Goal: Task Accomplishment & Management: Use online tool/utility

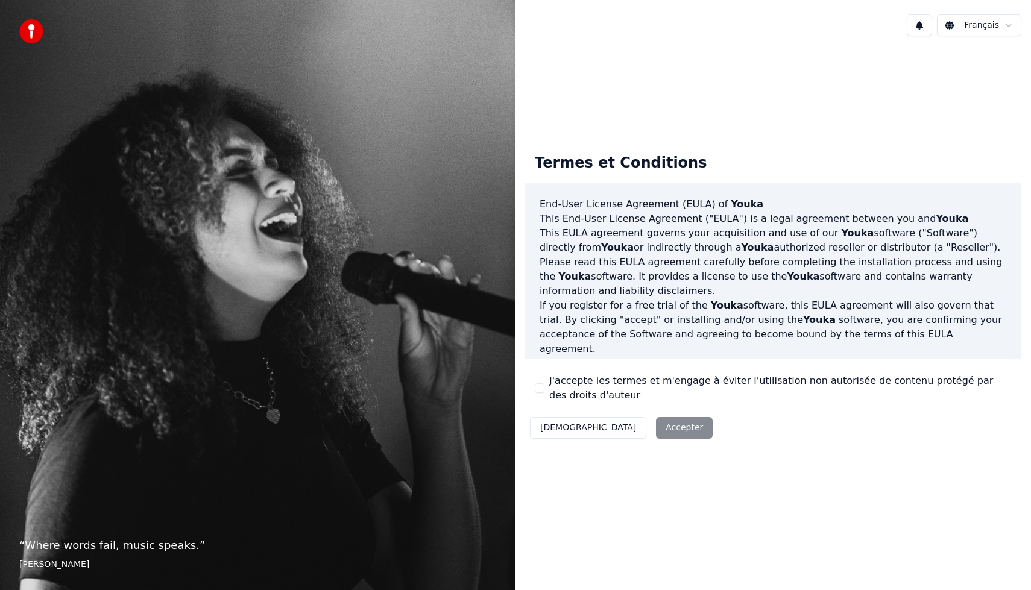
click at [550, 386] on label "J'accepte les termes et m'engage à éviter l'utilisation non autorisée de conten…" at bounding box center [780, 388] width 462 height 29
click at [544, 386] on button "J'accepte les termes et m'engage à éviter l'utilisation non autorisée de conten…" at bounding box center [540, 388] width 10 height 10
click at [656, 432] on button "Accepter" at bounding box center [684, 428] width 57 height 22
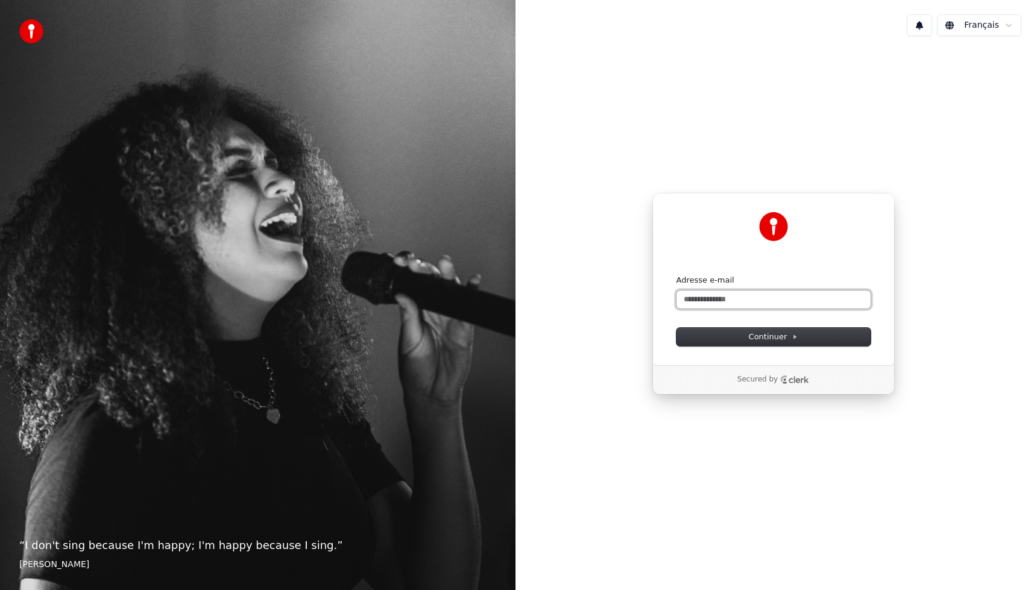
click at [698, 300] on input "Adresse e-mail" at bounding box center [773, 300] width 194 height 18
click at [676, 275] on button "submit" at bounding box center [676, 275] width 0 height 0
type input "**********"
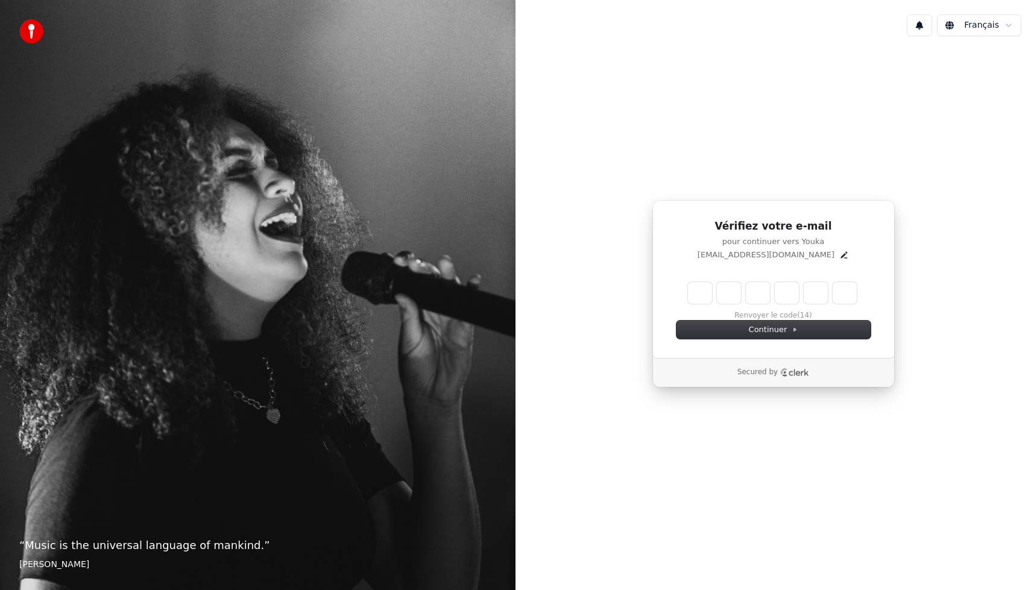
type input "******"
type input "*"
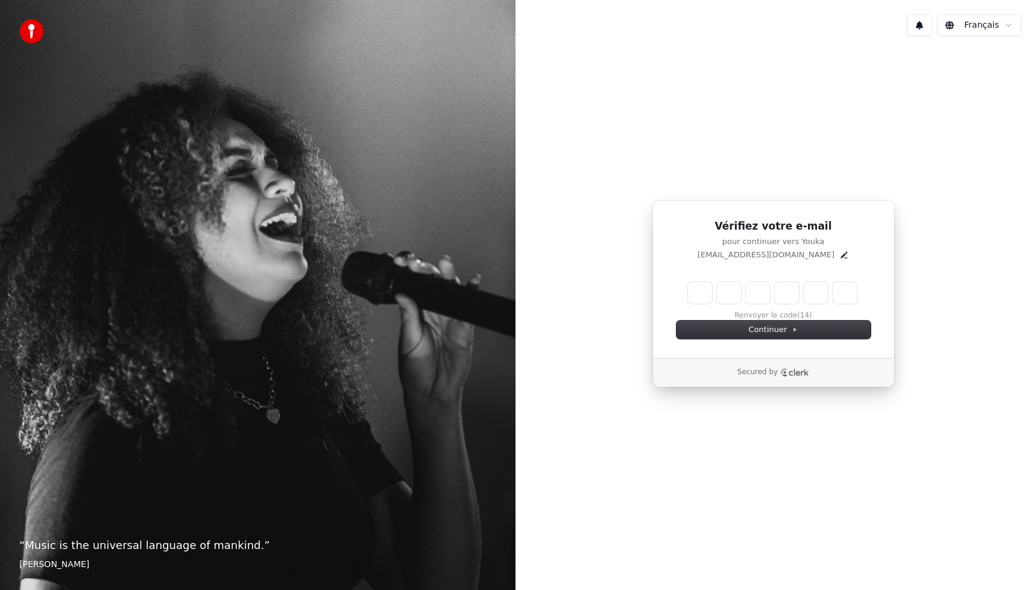
type input "*"
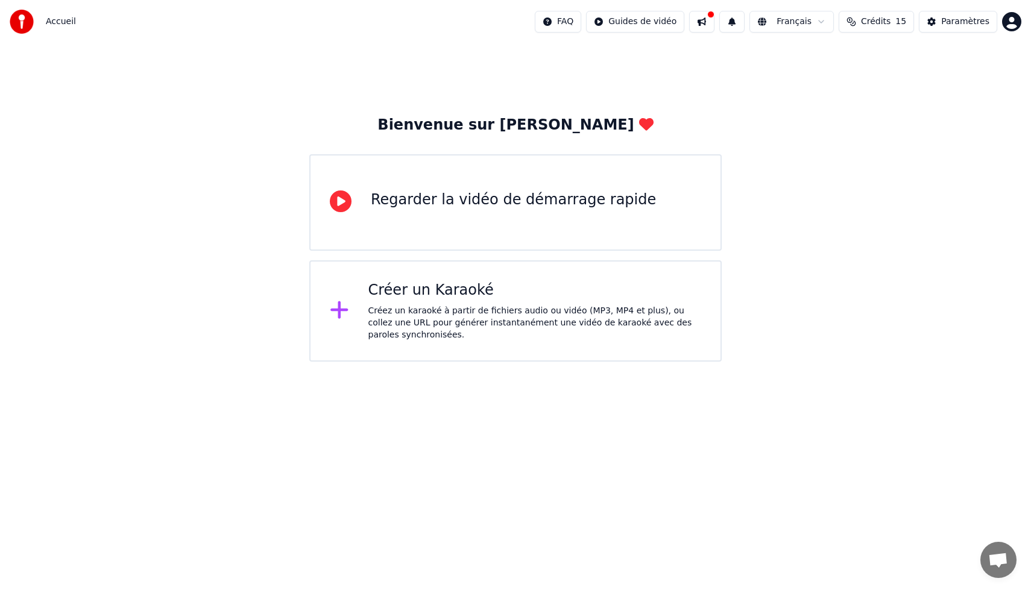
click at [432, 221] on div "Regarder la vidéo de démarrage rapide" at bounding box center [515, 202] width 412 height 96
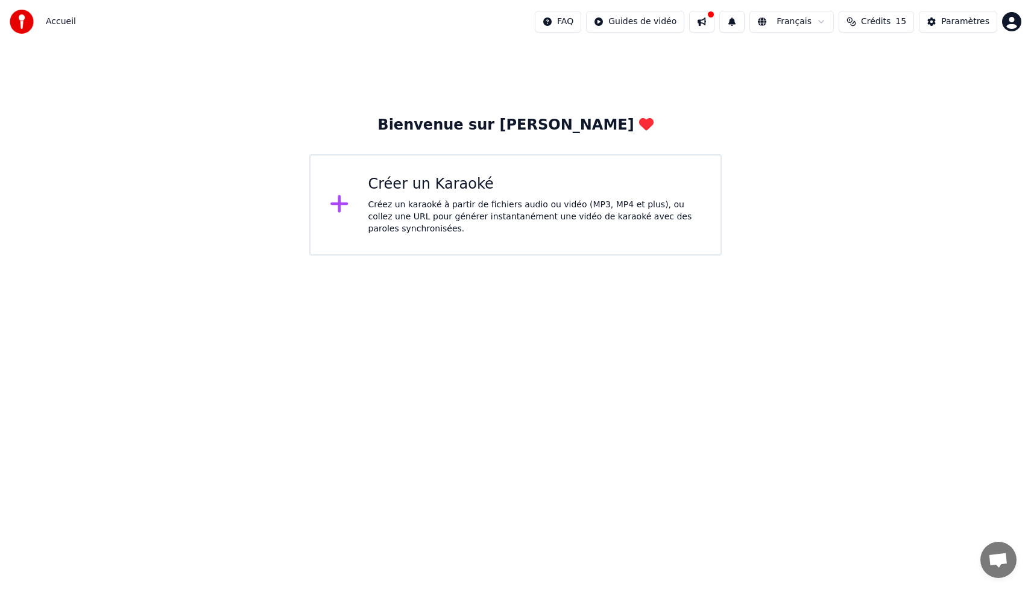
click at [391, 213] on div "Créez un karaoké à partir de fichiers audio ou vidéo (MP3, MP4 et plus), ou col…" at bounding box center [534, 217] width 333 height 36
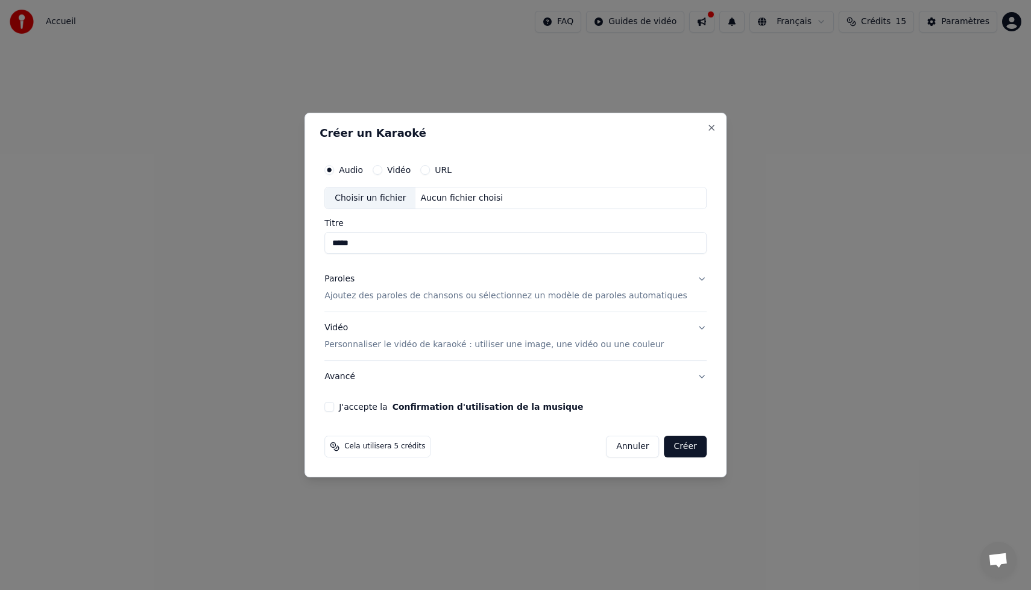
click at [353, 239] on input "*****" at bounding box center [515, 244] width 382 height 22
type input "**********"
click at [365, 295] on p "Ajoutez des paroles de chansons ou sélectionnez un modèle de paroles automatiqu…" at bounding box center [505, 297] width 363 height 12
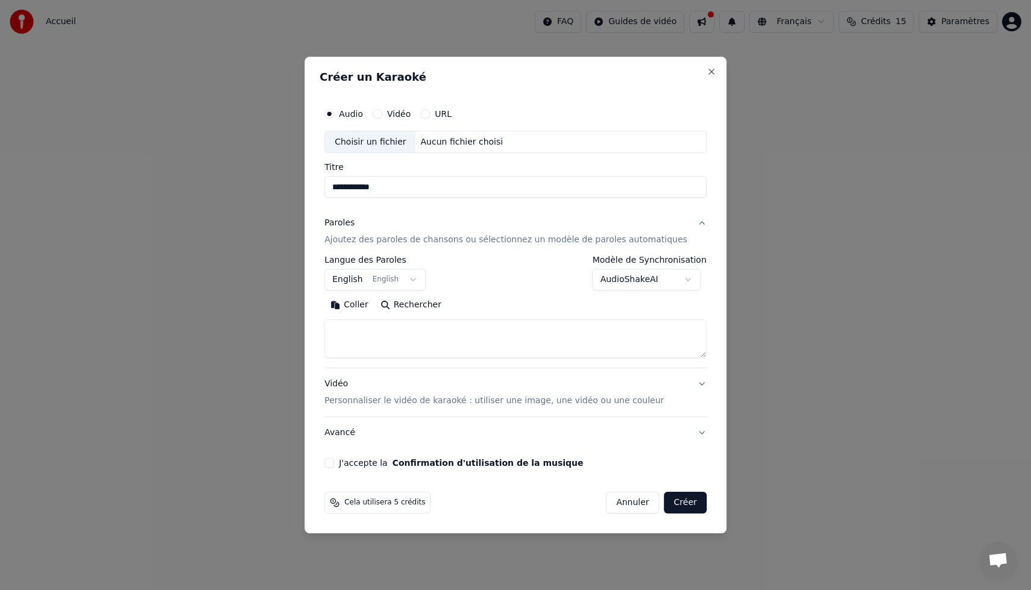
click at [361, 304] on button "Coller" at bounding box center [349, 305] width 50 height 19
type textarea "******"
click at [368, 329] on textarea "******" at bounding box center [504, 339] width 360 height 39
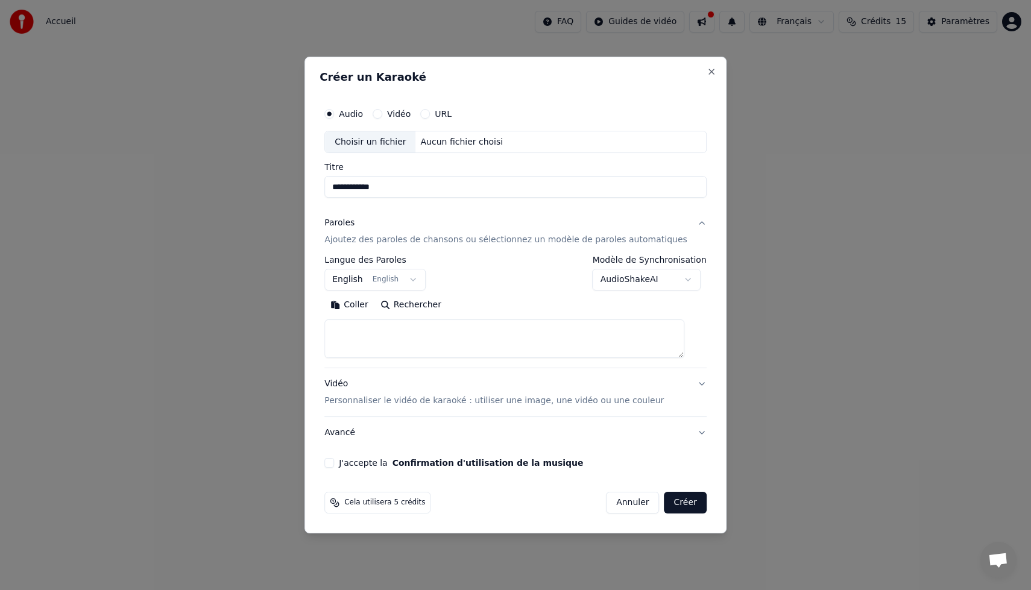
paste textarea "**********"
click at [477, 340] on textarea at bounding box center [504, 339] width 360 height 39
drag, startPoint x: 444, startPoint y: 349, endPoint x: 344, endPoint y: 337, distance: 100.8
click at [344, 337] on textarea at bounding box center [504, 339] width 360 height 39
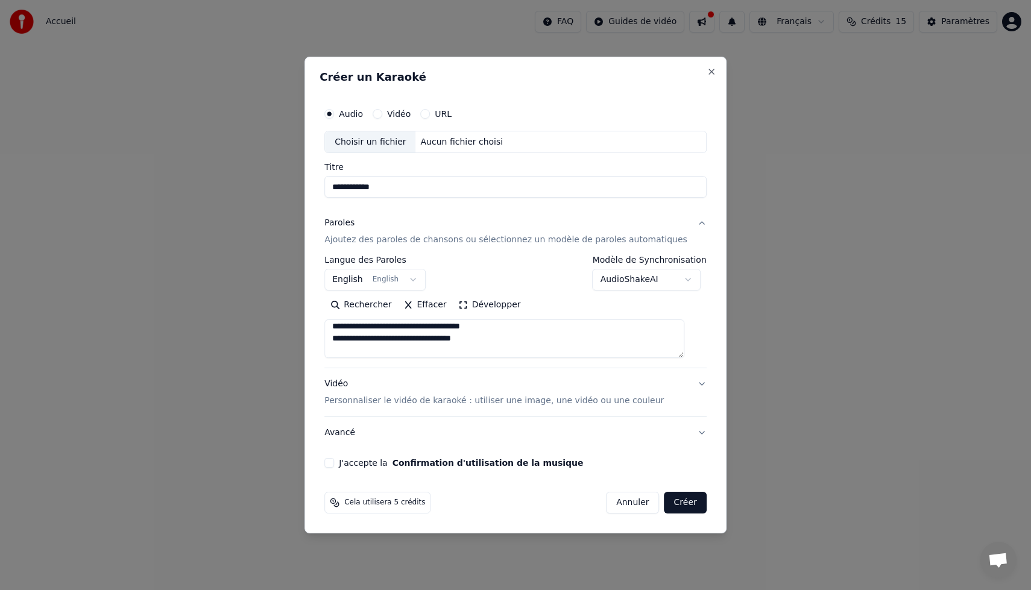
scroll to position [0, 0]
drag, startPoint x: 441, startPoint y: 343, endPoint x: 331, endPoint y: 321, distance: 112.0
click at [331, 321] on div "**********" at bounding box center [516, 285] width 392 height 376
drag, startPoint x: 493, startPoint y: 336, endPoint x: 323, endPoint y: 233, distance: 198.8
click at [323, 233] on div "**********" at bounding box center [515, 295] width 422 height 477
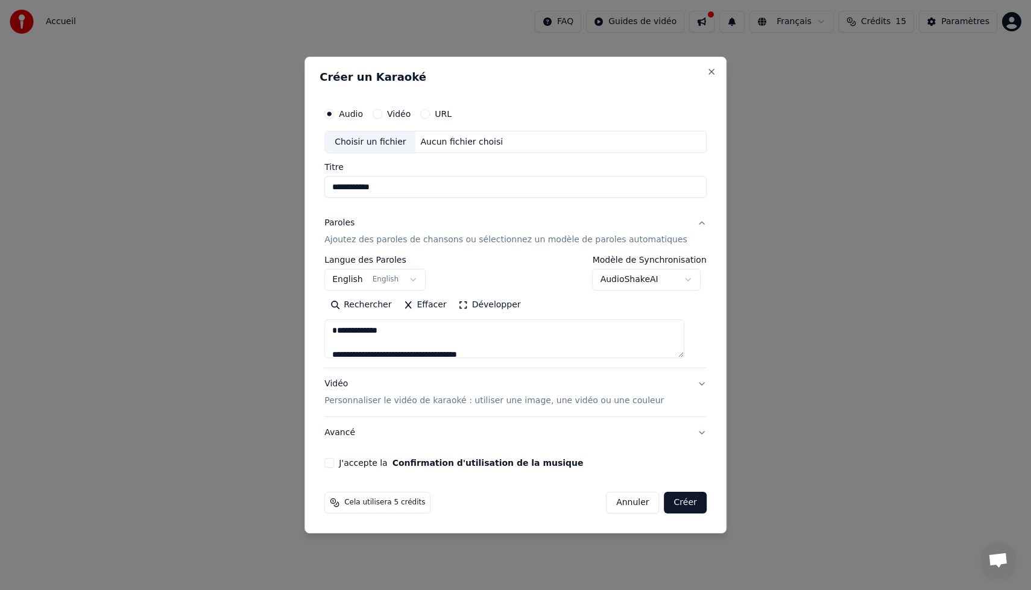
click at [342, 344] on textarea at bounding box center [504, 339] width 360 height 39
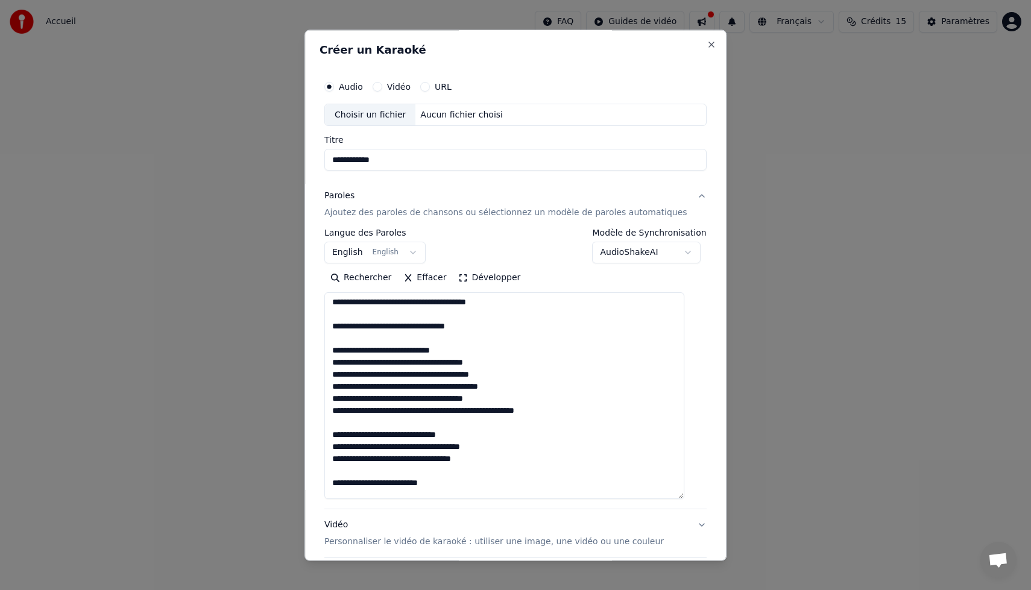
drag, startPoint x: 693, startPoint y: 354, endPoint x: 685, endPoint y: 495, distance: 141.3
click at [684, 495] on textarea at bounding box center [504, 396] width 360 height 207
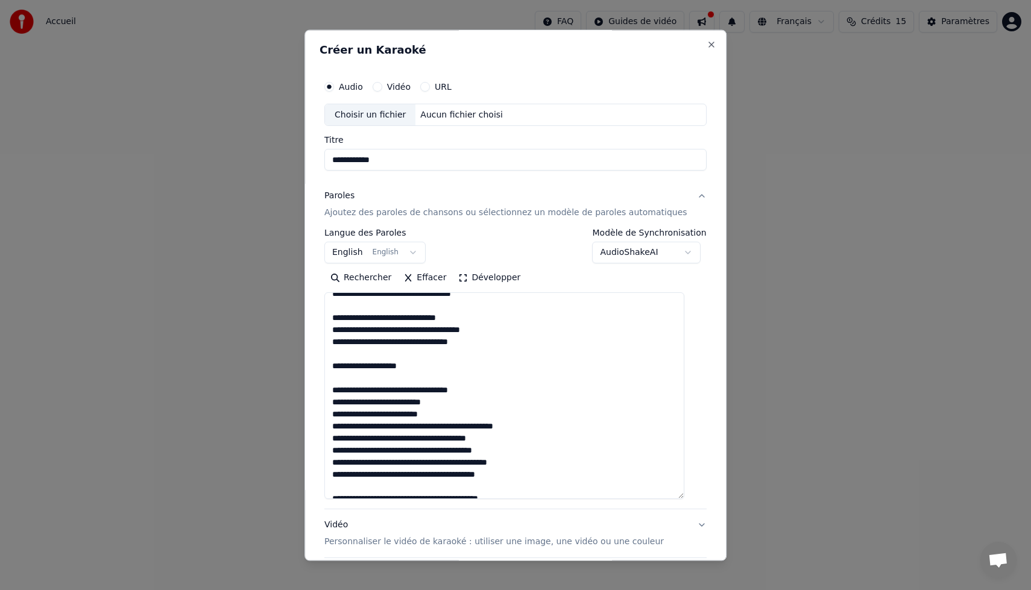
scroll to position [1094, 0]
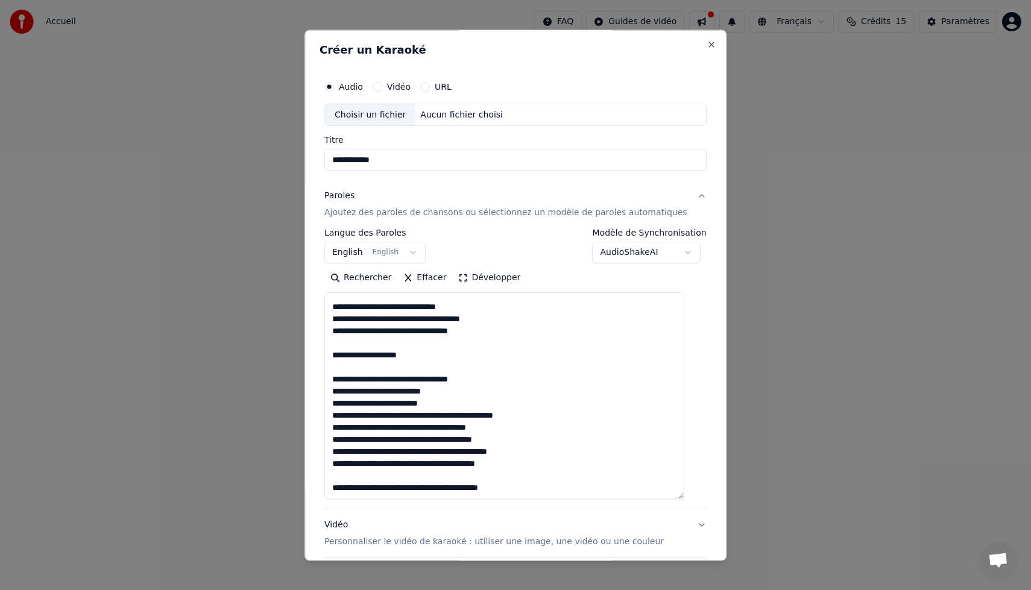
type textarea "**********"
click at [380, 116] on div "Choisir un fichier" at bounding box center [370, 115] width 90 height 22
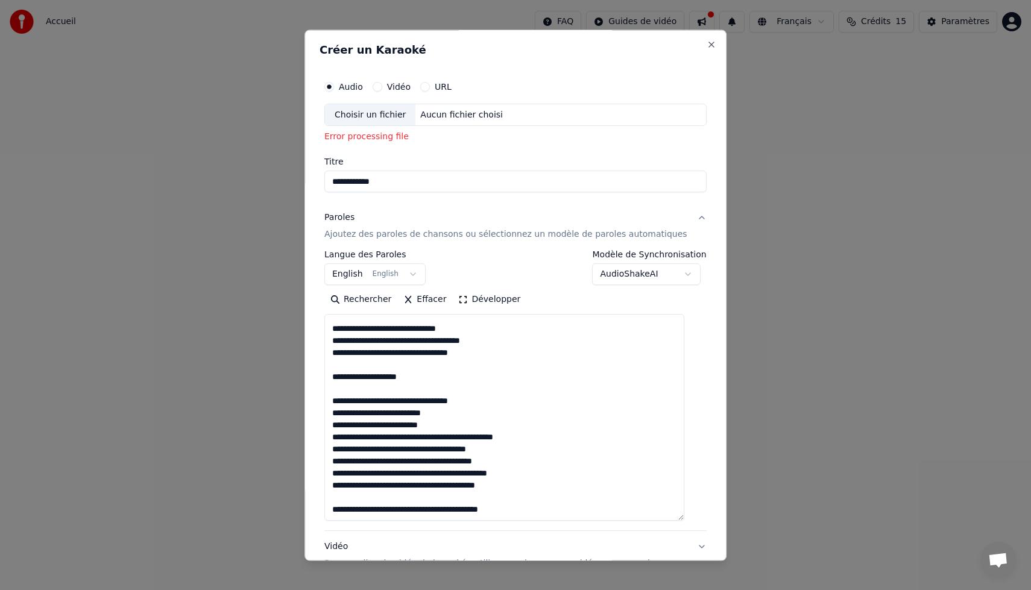
click at [403, 121] on div "Choisir un fichier" at bounding box center [370, 115] width 90 height 22
click at [623, 256] on body "**********" at bounding box center [515, 128] width 1031 height 256
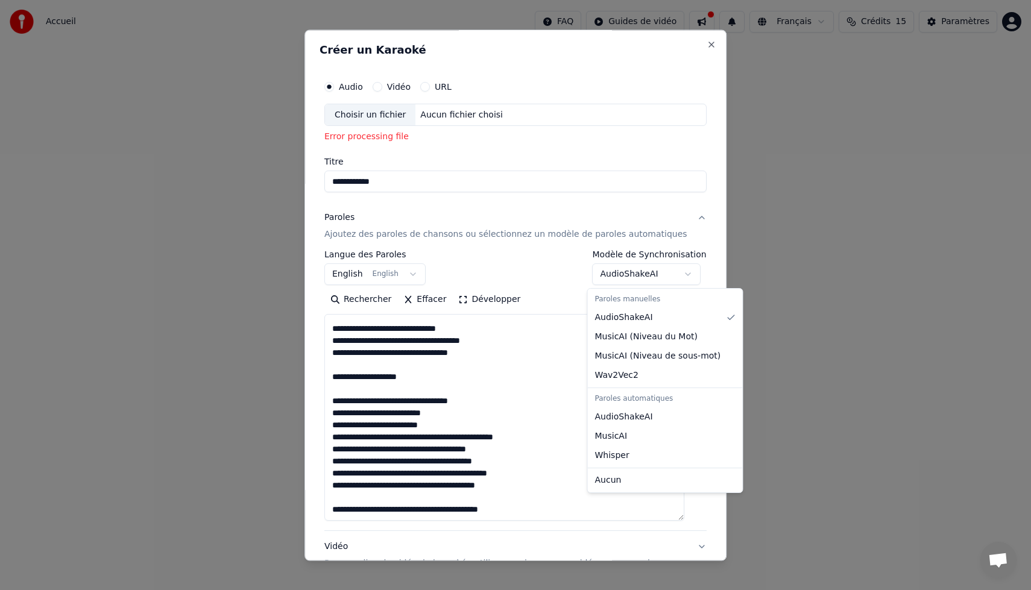
click at [256, 365] on div at bounding box center [515, 295] width 1031 height 590
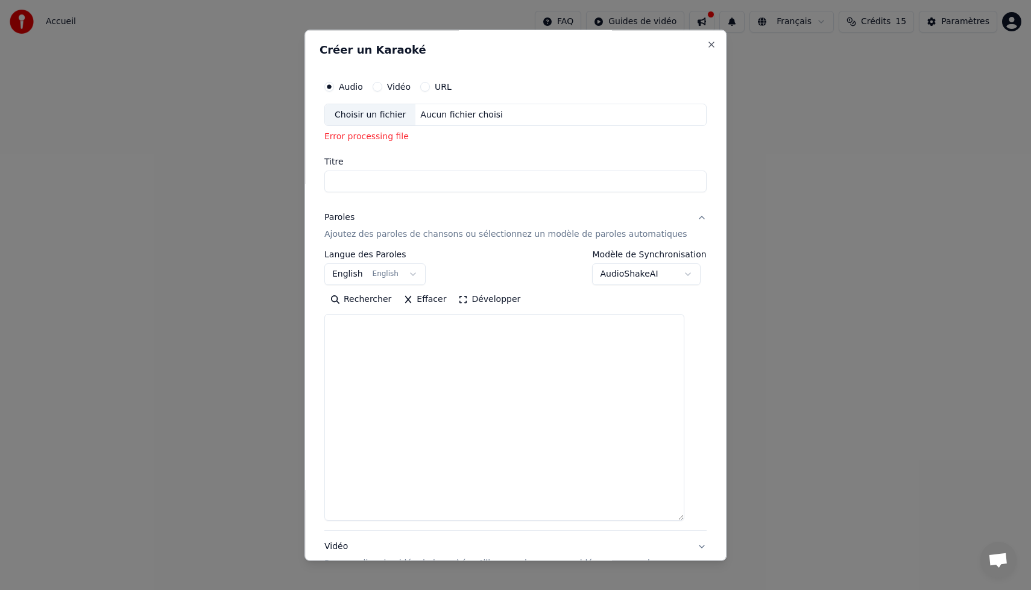
scroll to position [0, 0]
select select
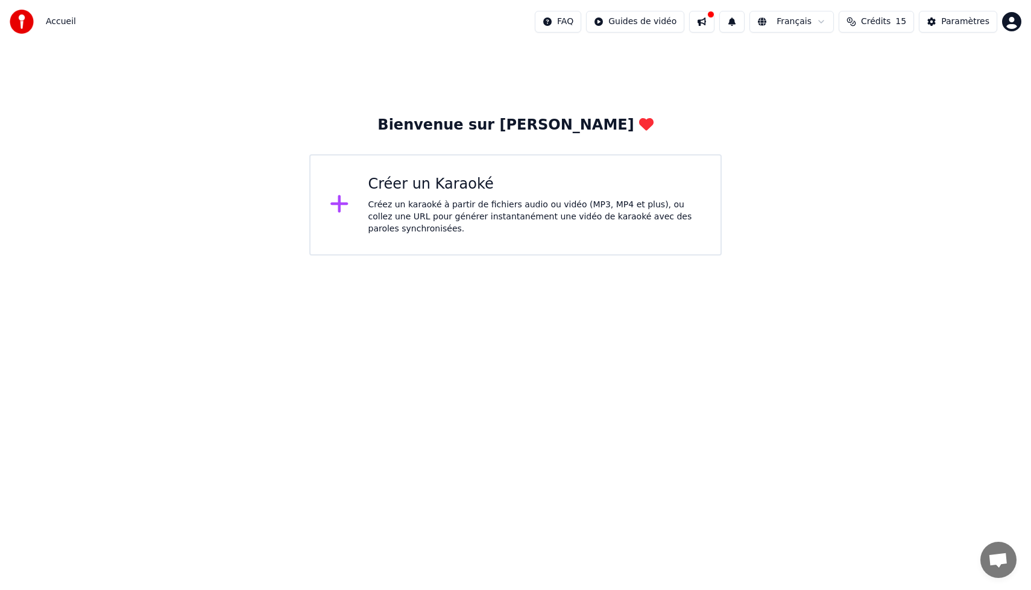
click at [443, 216] on div "Créez un karaoké à partir de fichiers audio ou vidéo (MP3, MP4 et plus), ou col…" at bounding box center [534, 217] width 333 height 36
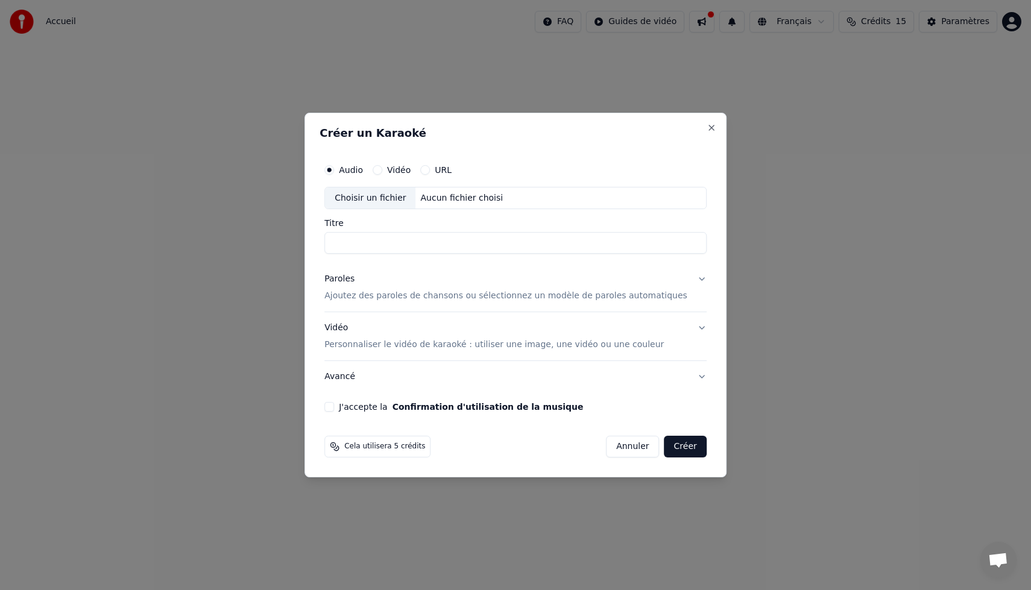
click at [450, 200] on div "Aucun fichier choisi" at bounding box center [462, 198] width 92 height 12
drag, startPoint x: 393, startPoint y: 244, endPoint x: 500, endPoint y: 244, distance: 107.3
click at [500, 244] on input "**********" at bounding box center [515, 244] width 382 height 22
type input "**********"
click at [464, 298] on p "Ajoutez des paroles de chansons ou sélectionnez un modèle de paroles automatiqu…" at bounding box center [505, 297] width 363 height 12
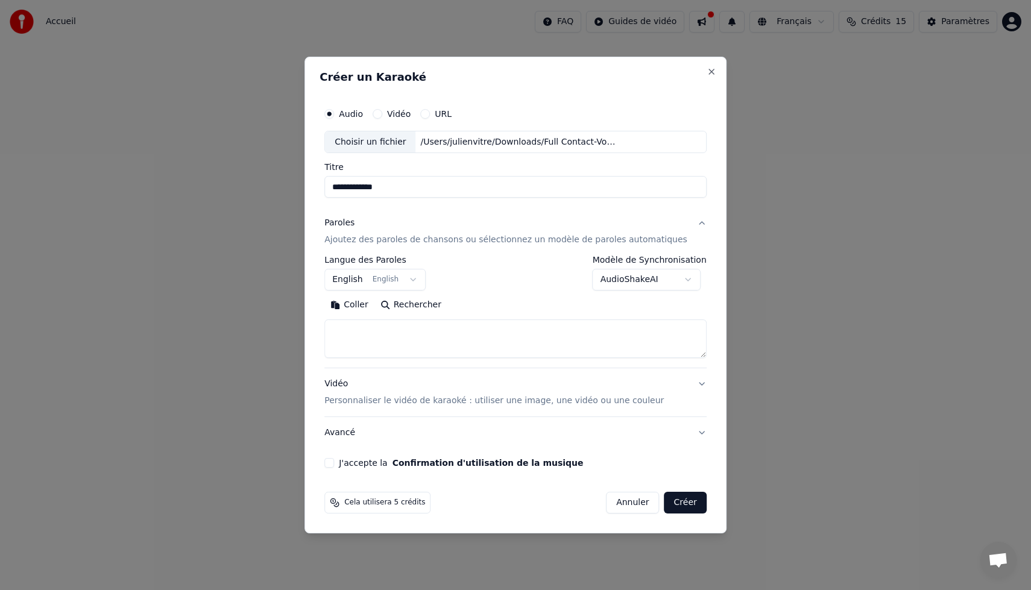
click at [436, 345] on textarea at bounding box center [515, 339] width 382 height 39
click at [418, 285] on button "English English" at bounding box center [374, 280] width 101 height 22
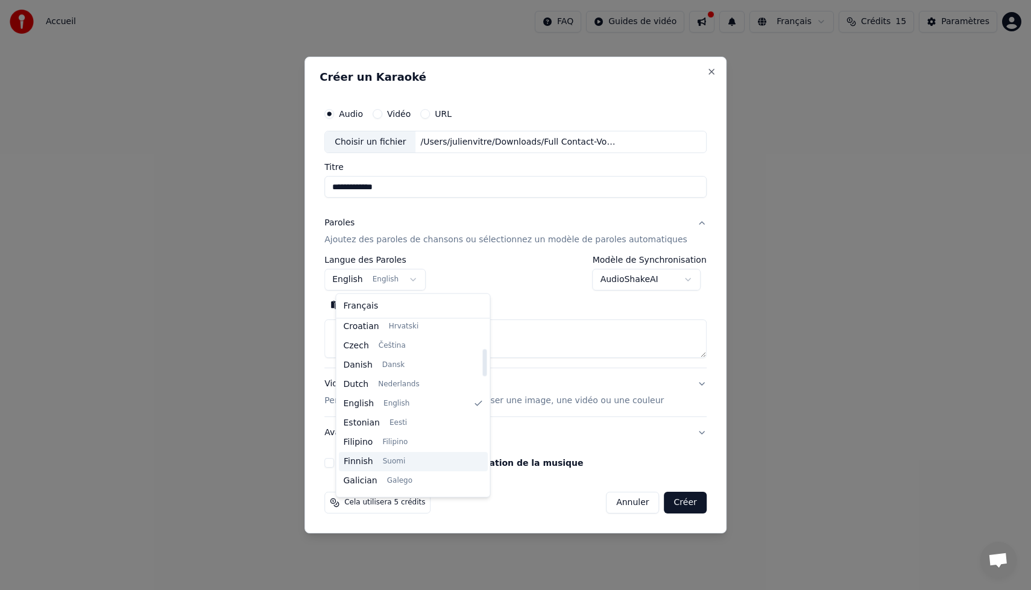
scroll to position [176, 0]
select select "**"
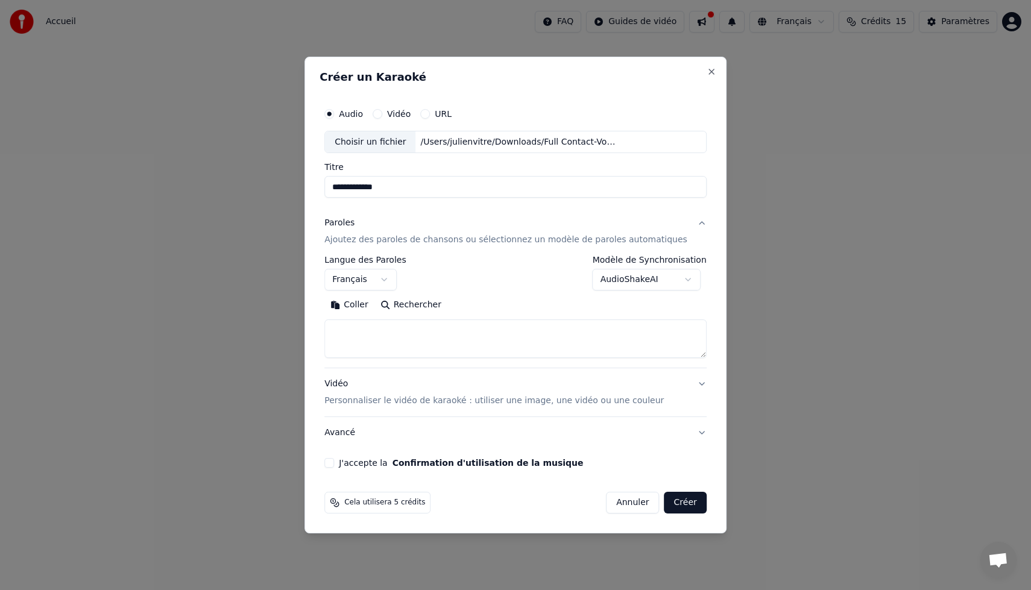
click at [361, 333] on textarea at bounding box center [515, 339] width 382 height 39
paste textarea "**********"
drag, startPoint x: 432, startPoint y: 332, endPoint x: 265, endPoint y: 323, distance: 166.6
click at [265, 256] on body "**********" at bounding box center [515, 128] width 1031 height 256
paste textarea "**********"
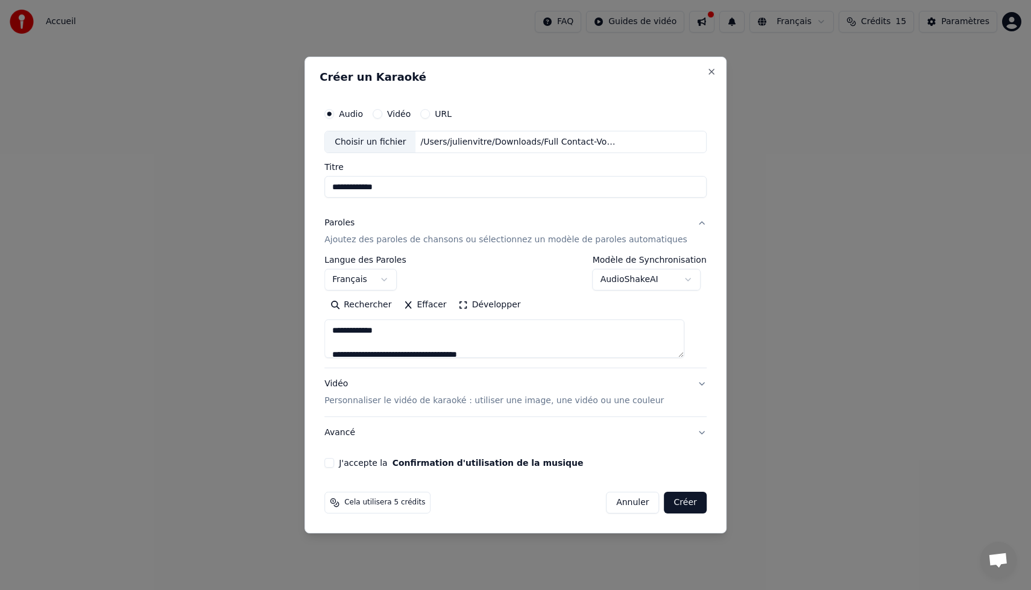
scroll to position [1244, 0]
type textarea "**********"
click at [334, 461] on button "J'accepte la Confirmation d'utilisation de la musique" at bounding box center [329, 463] width 10 height 10
click at [682, 504] on button "Créer" at bounding box center [685, 503] width 42 height 22
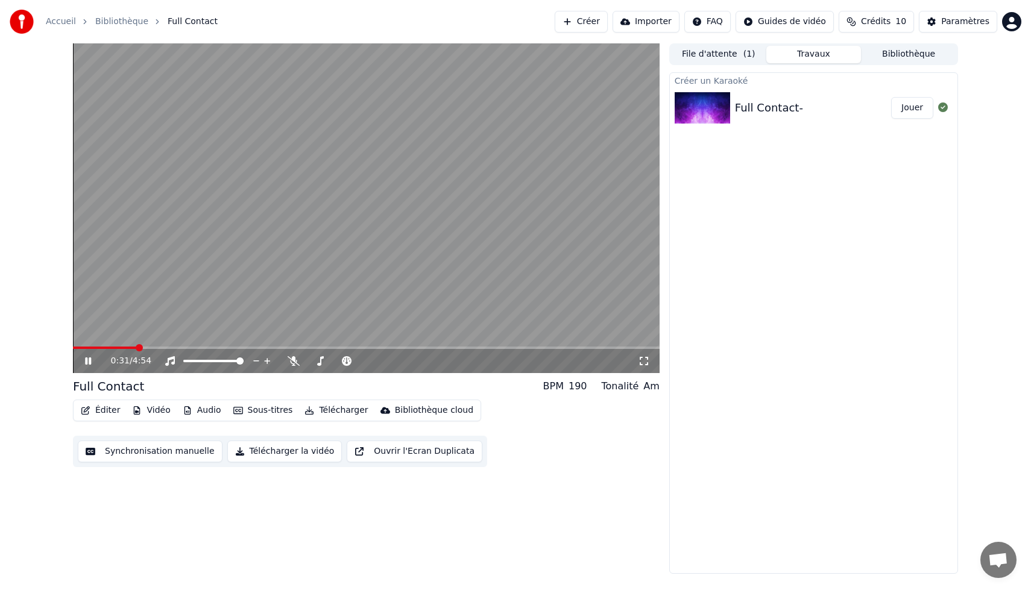
click at [179, 16] on span "Full Contact" at bounding box center [193, 22] width 50 height 12
click at [968, 22] on div "Paramètres" at bounding box center [965, 22] width 48 height 12
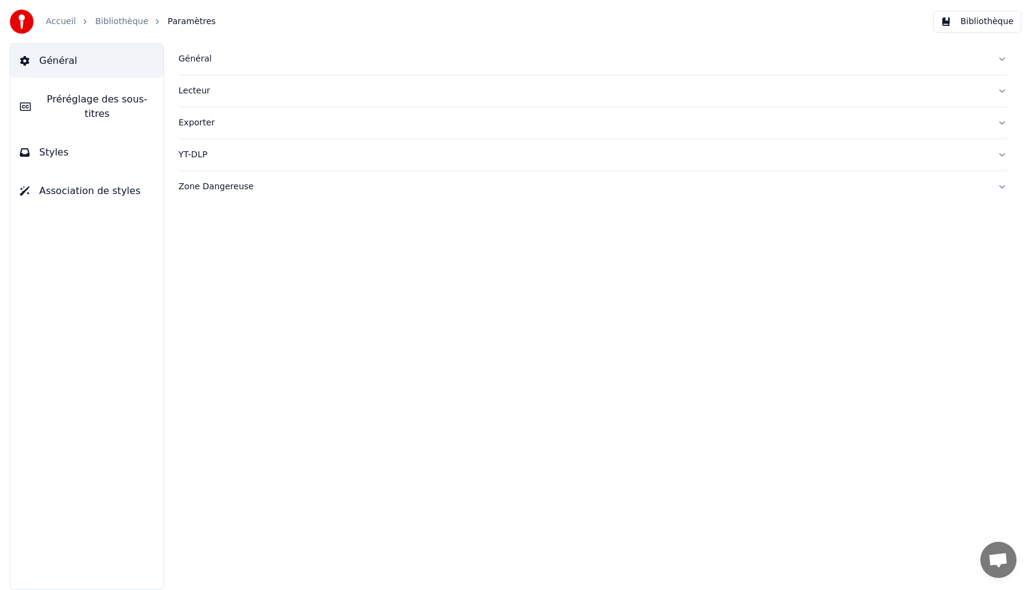
click at [104, 105] on span "Préréglage des sous-titres" at bounding box center [96, 106] width 113 height 29
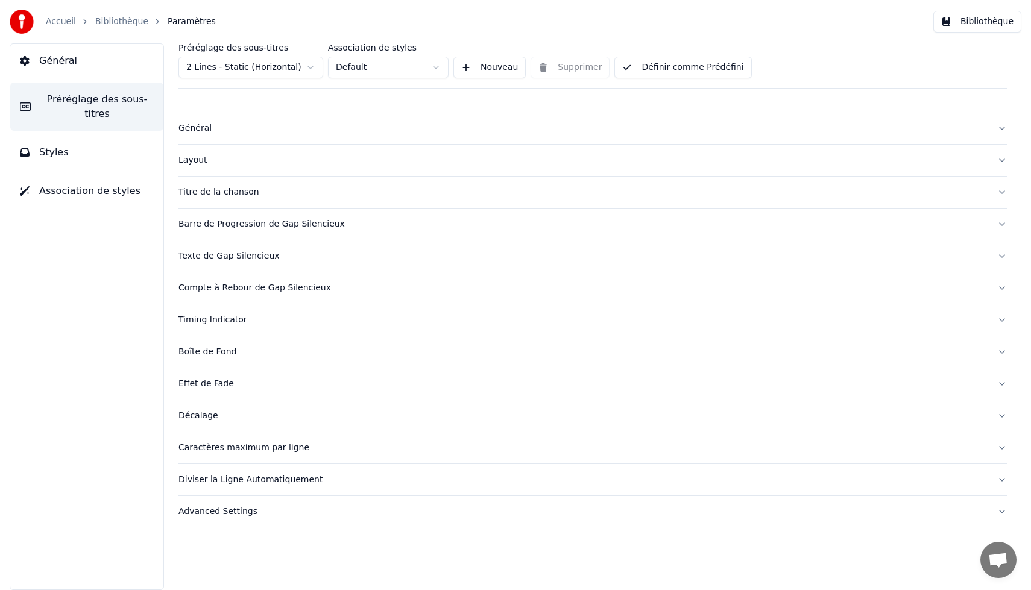
click at [30, 160] on button "Styles" at bounding box center [86, 153] width 153 height 34
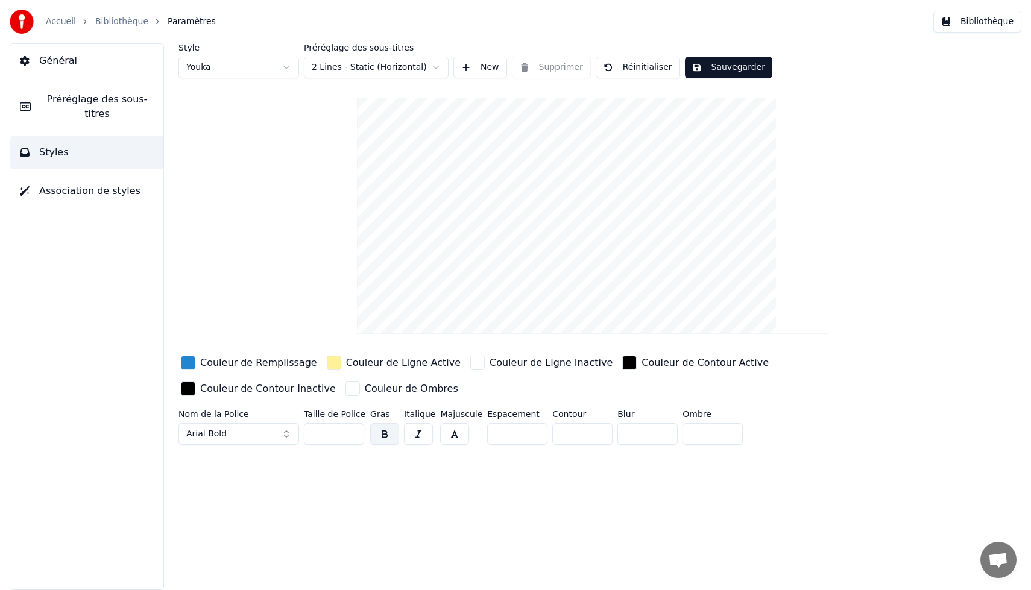
click at [114, 22] on link "Bibliothèque" at bounding box center [121, 22] width 53 height 12
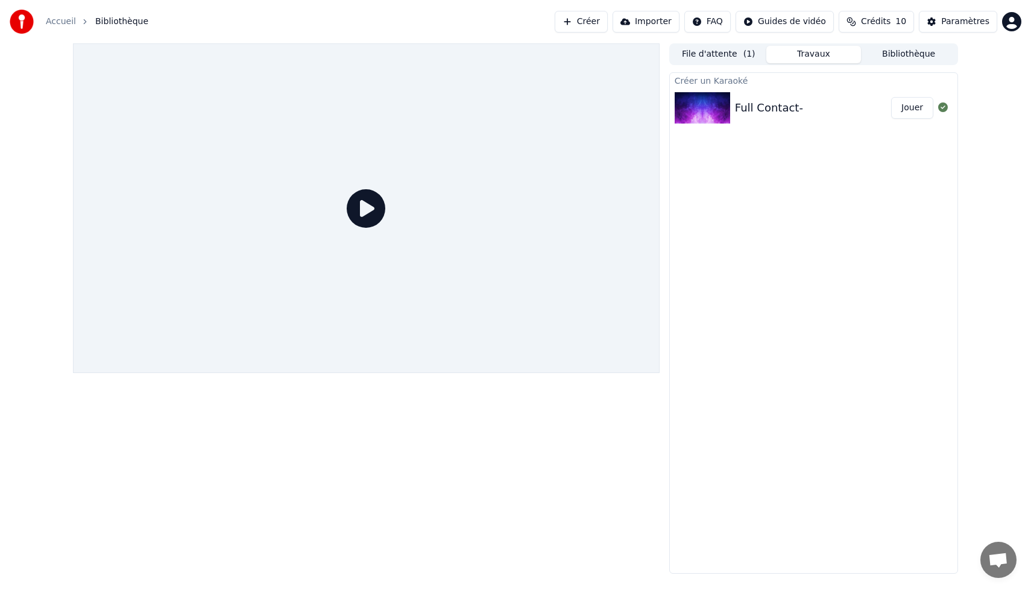
click at [725, 54] on button "File d'attente ( 1 )" at bounding box center [718, 54] width 95 height 17
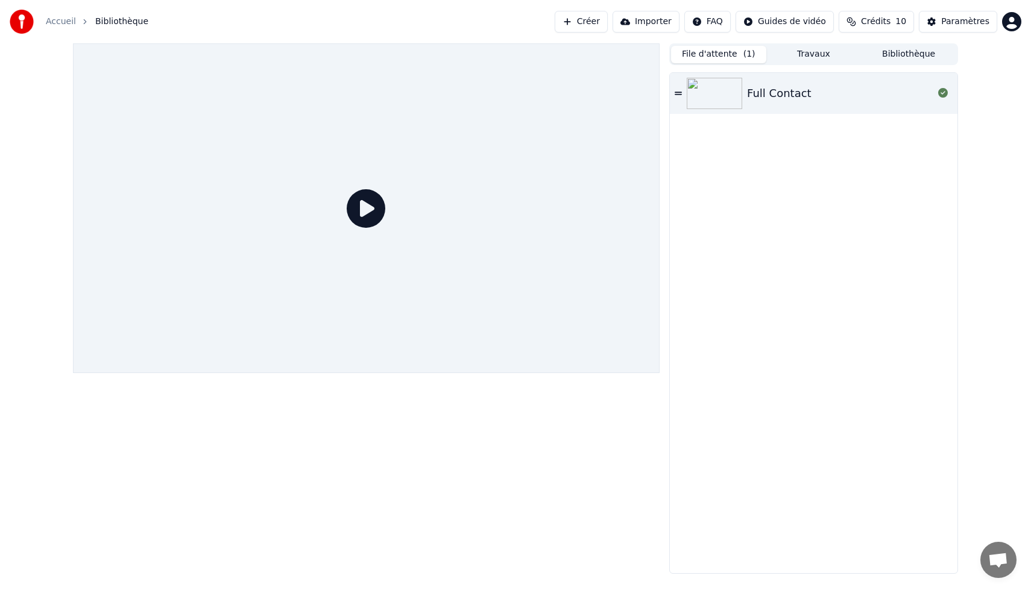
click at [673, 93] on div "Full Contact" at bounding box center [814, 93] width 288 height 41
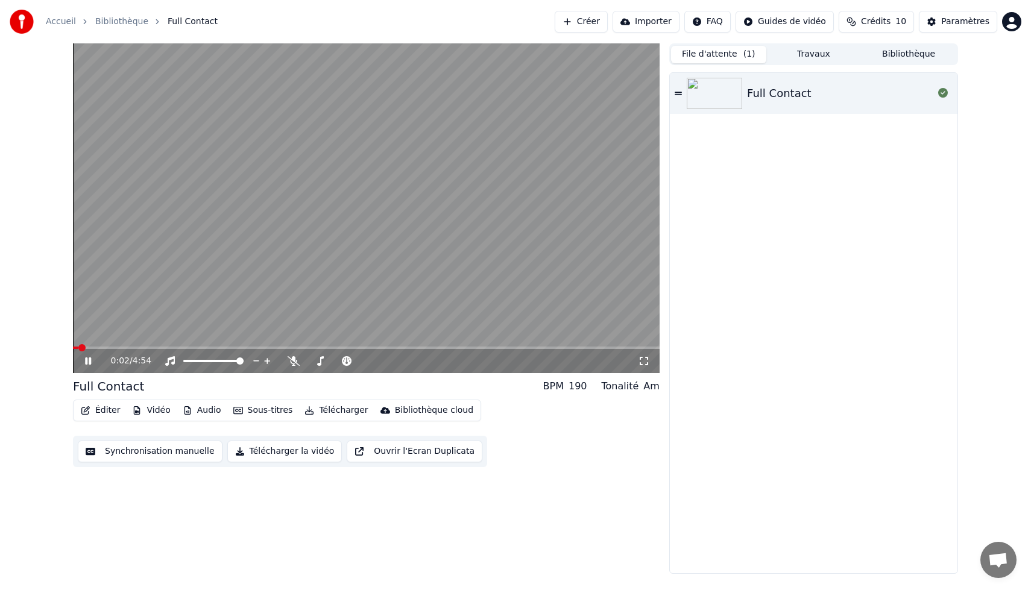
click at [103, 412] on button "Éditer" at bounding box center [100, 410] width 49 height 17
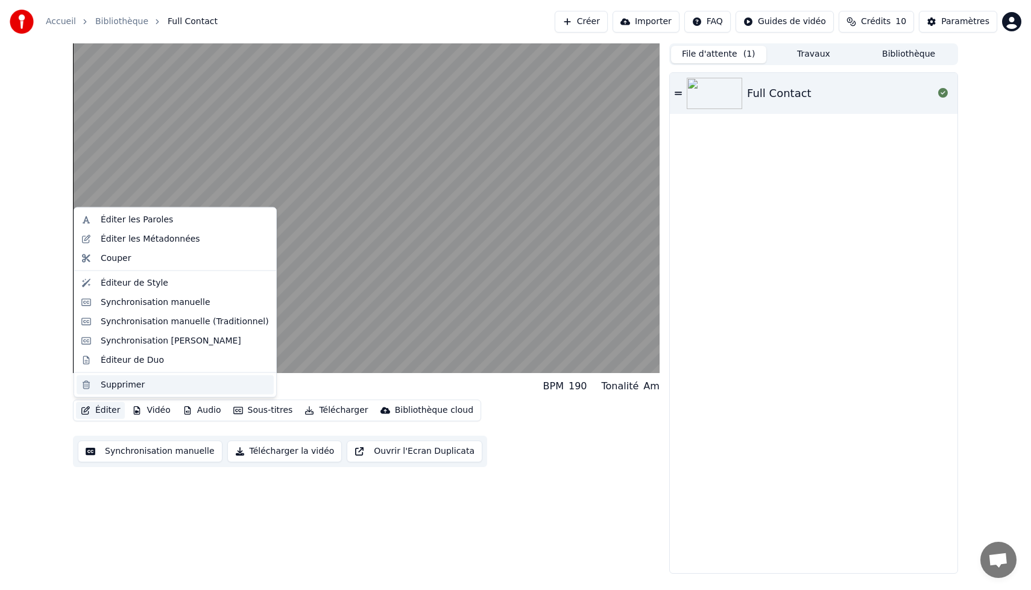
click at [143, 388] on div "Supprimer" at bounding box center [185, 385] width 168 height 12
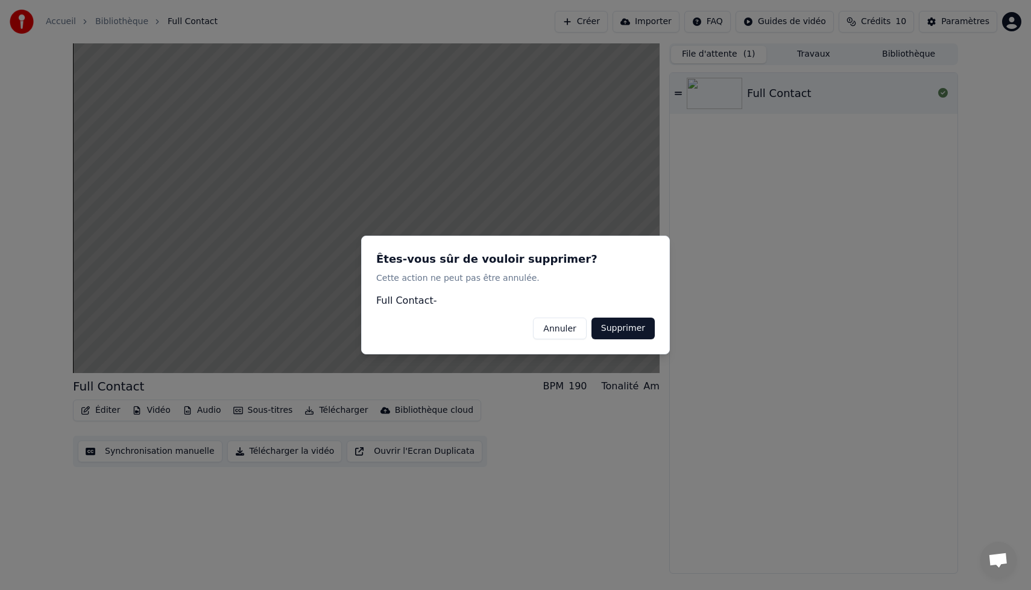
click at [632, 330] on button "Supprimer" at bounding box center [622, 329] width 63 height 22
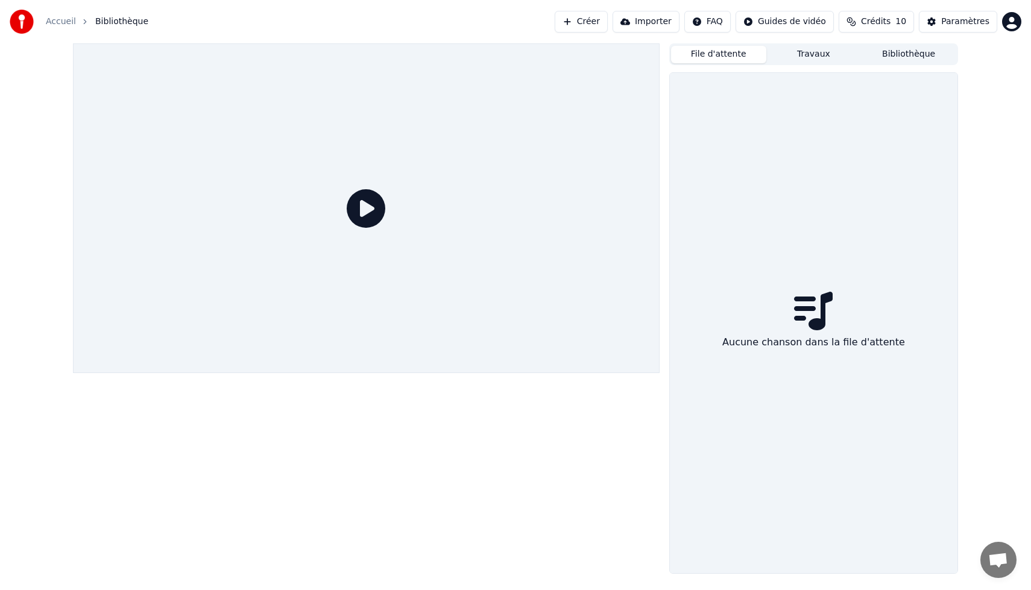
click at [588, 24] on button "Créer" at bounding box center [581, 22] width 53 height 22
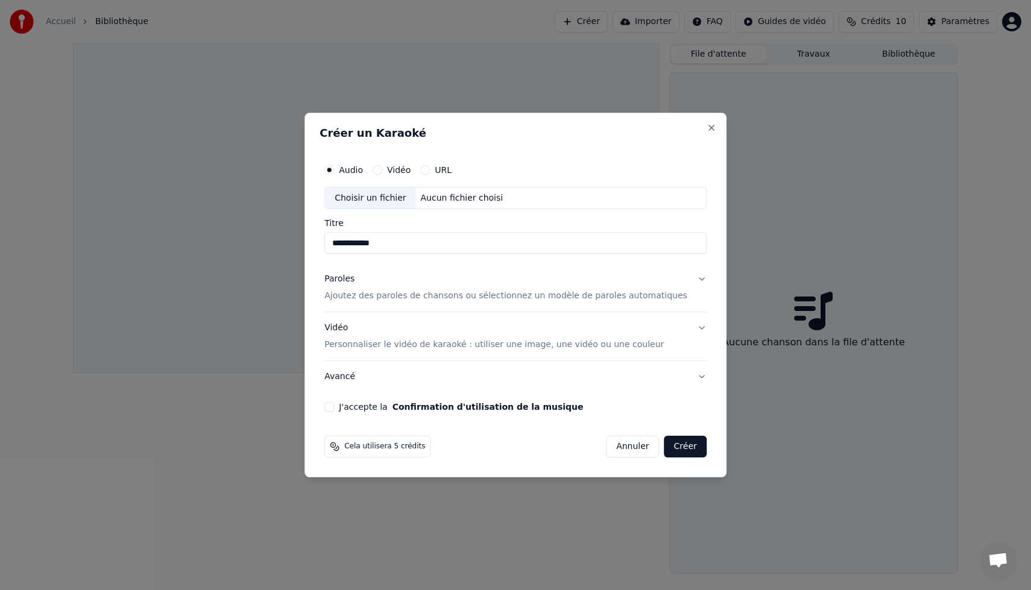
click at [382, 205] on div "Choisir un fichier" at bounding box center [370, 199] width 90 height 22
type input "**********"
click at [403, 289] on div "Paroles Ajoutez des paroles de chansons ou sélectionnez un modèle de paroles au…" at bounding box center [505, 288] width 363 height 29
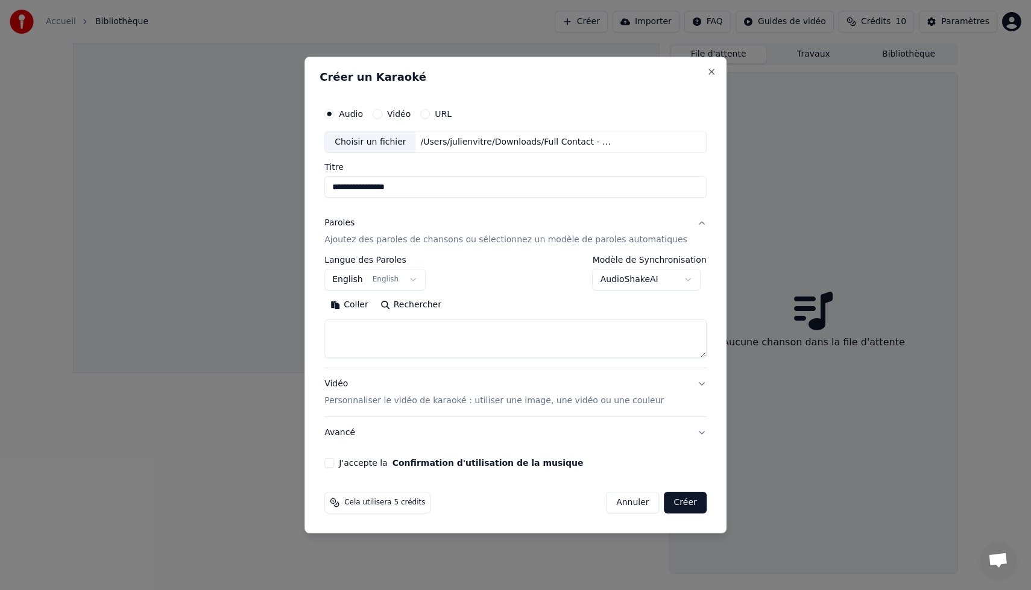
click at [386, 333] on textarea at bounding box center [515, 339] width 382 height 39
click at [389, 274] on body "**********" at bounding box center [515, 295] width 1031 height 590
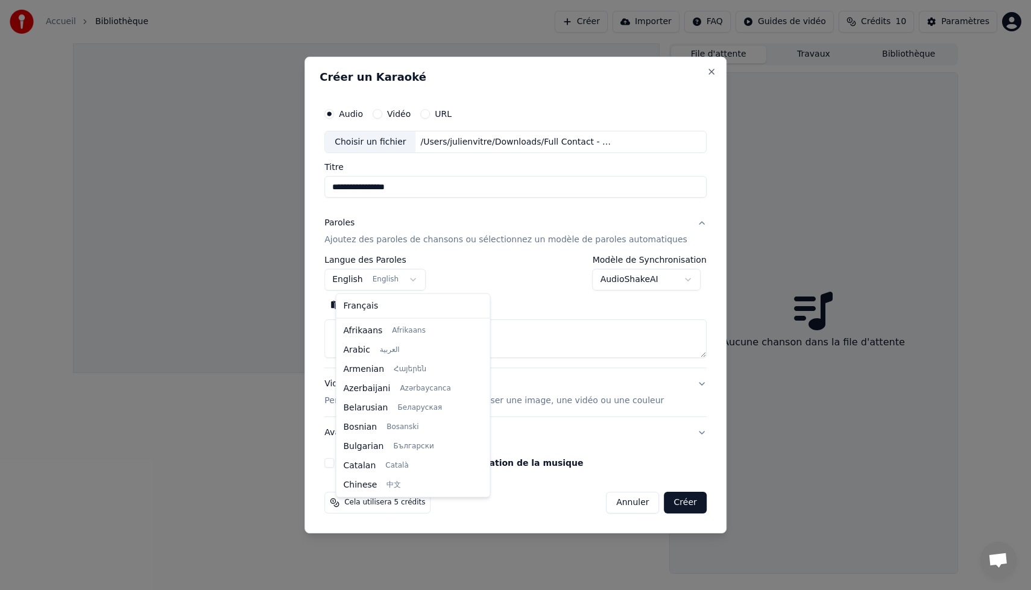
scroll to position [96, 0]
select select "**"
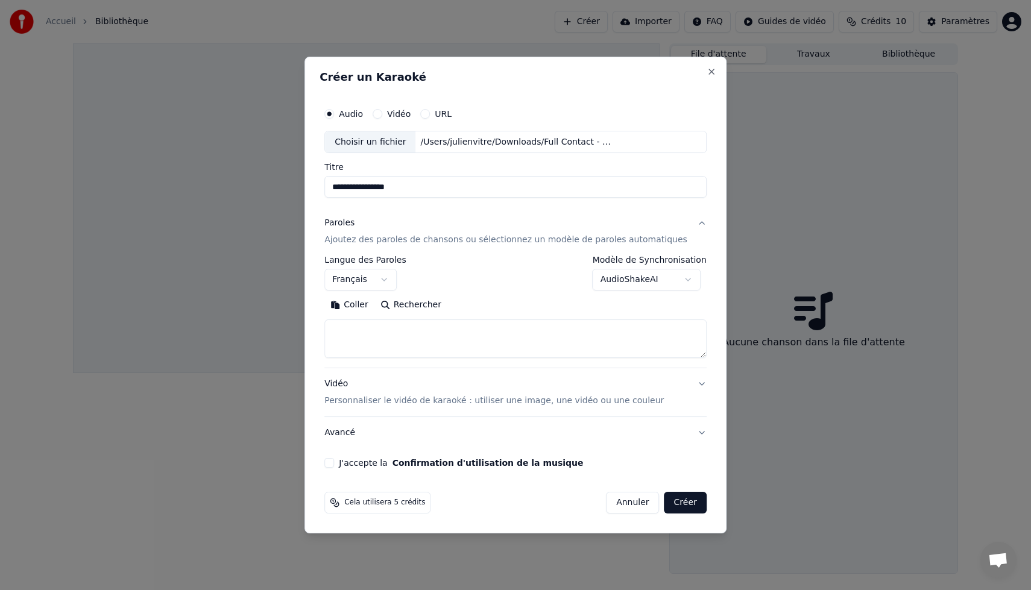
click at [361, 343] on textarea at bounding box center [515, 339] width 382 height 39
paste textarea "**********"
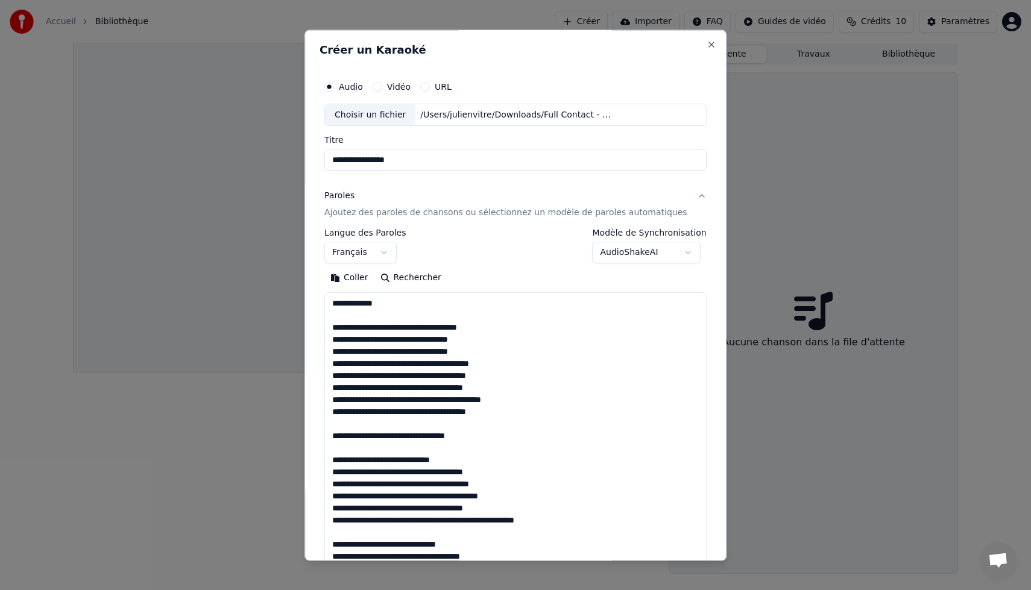
scroll to position [1244, 0]
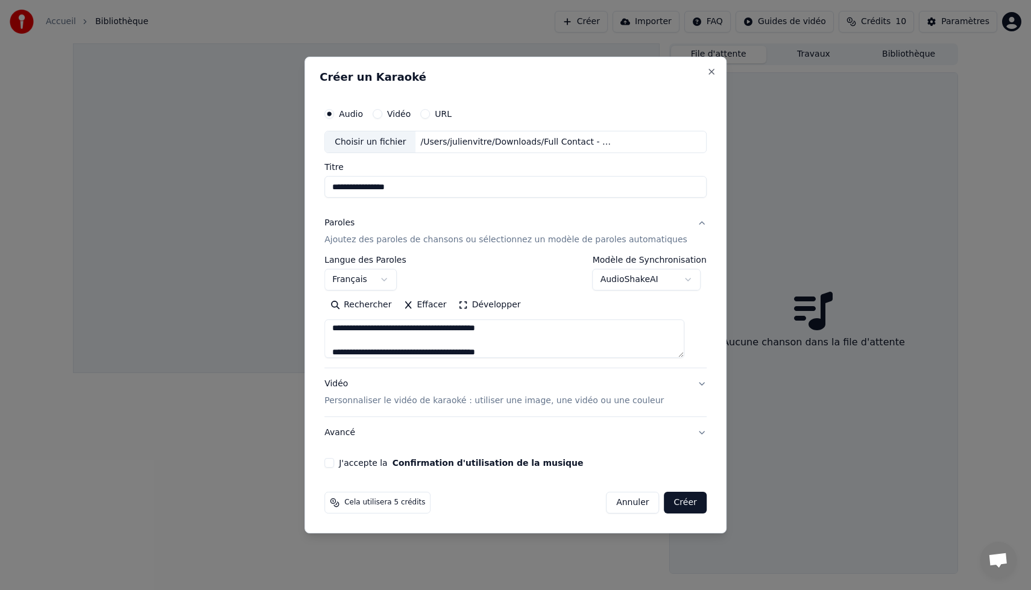
type textarea "**********"
click at [681, 502] on button "Créer" at bounding box center [685, 503] width 42 height 22
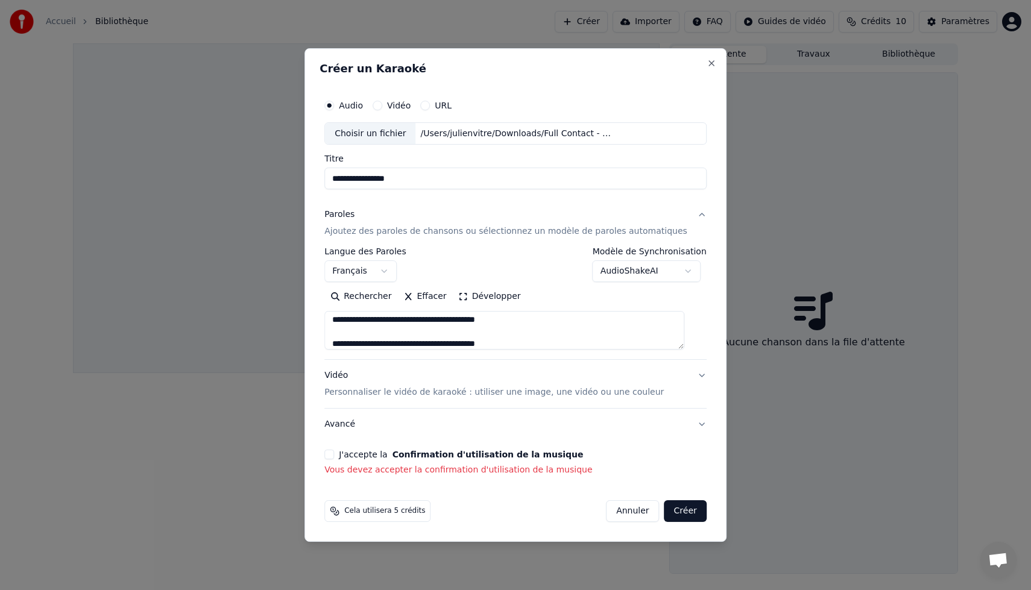
click at [334, 453] on button "J'accepte la Confirmation d'utilisation de la musique" at bounding box center [329, 455] width 10 height 10
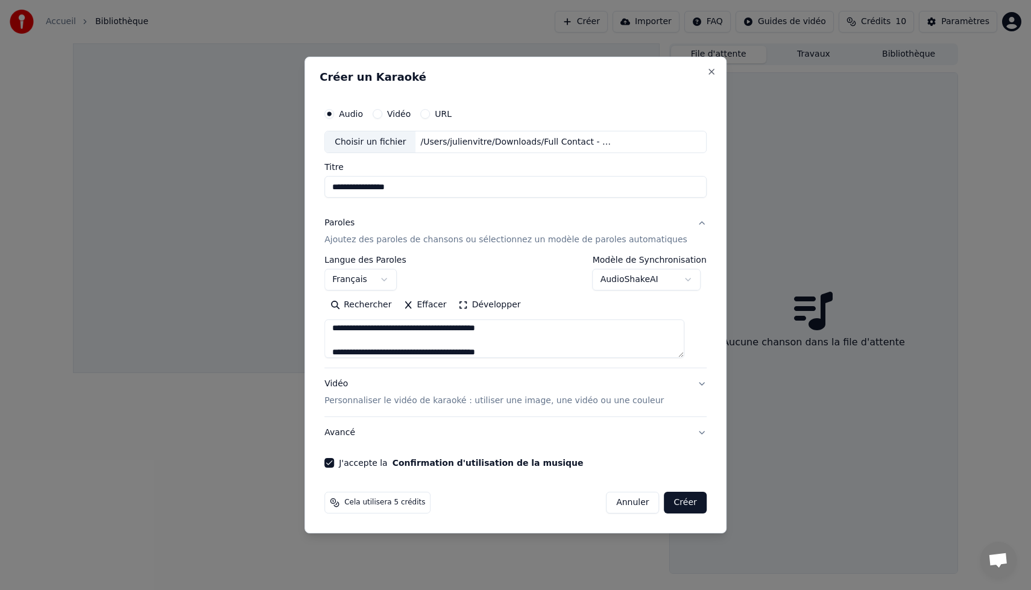
click at [683, 497] on button "Créer" at bounding box center [685, 503] width 42 height 22
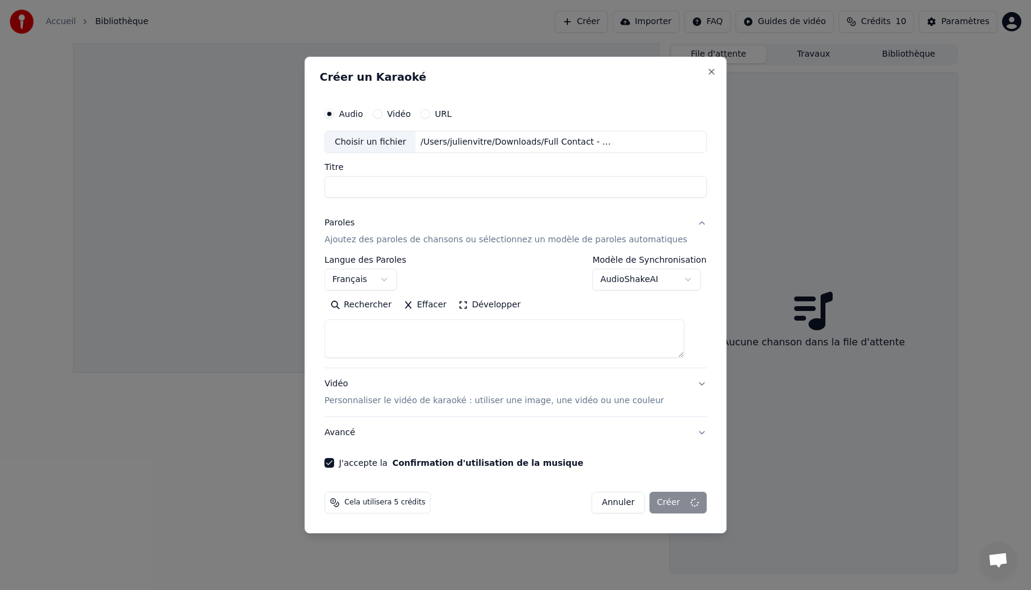
select select
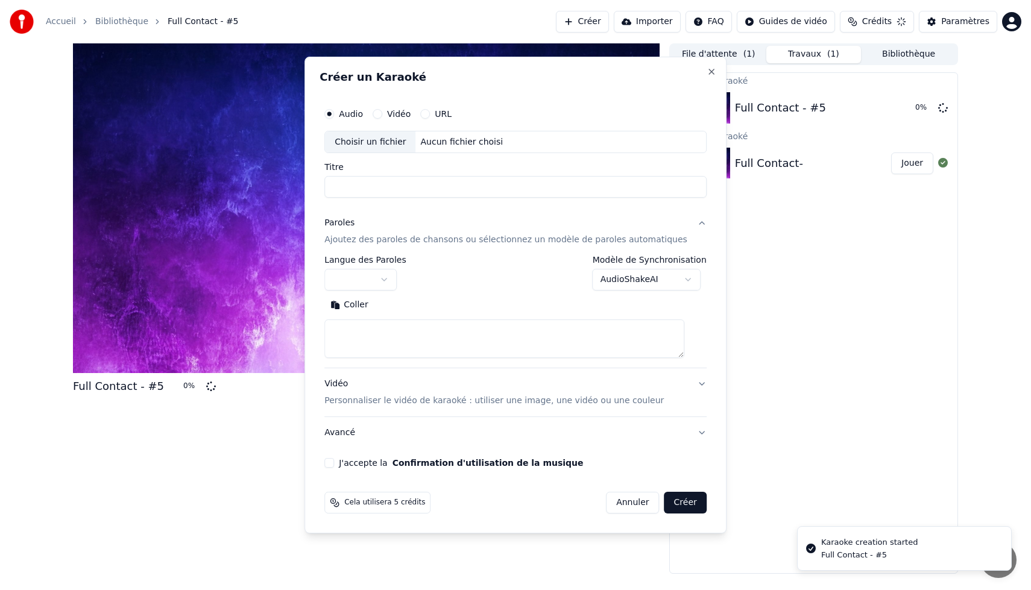
scroll to position [0, 0]
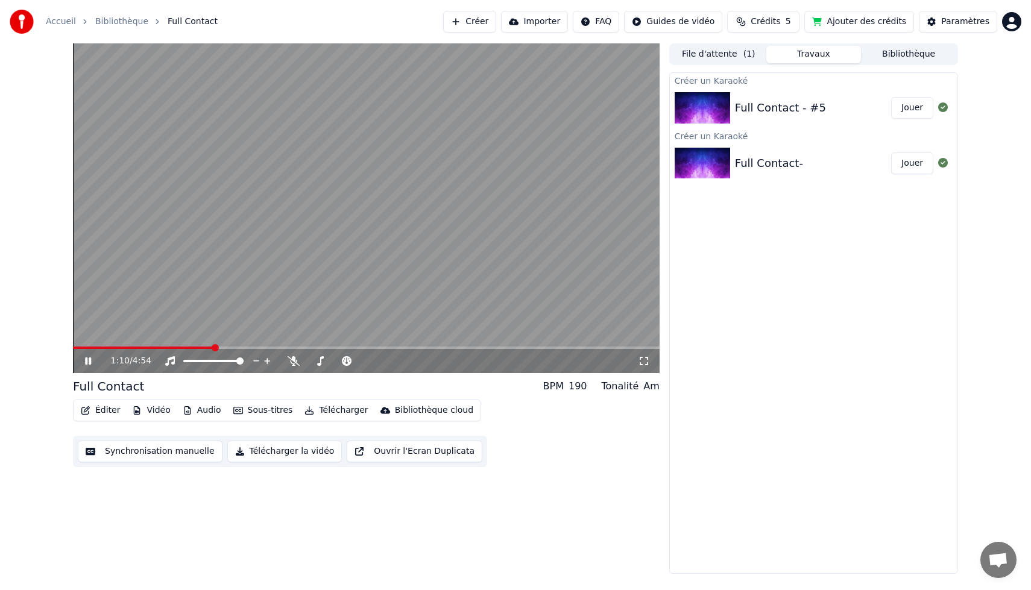
click at [913, 110] on button "Jouer" at bounding box center [912, 108] width 42 height 22
click at [181, 345] on video at bounding box center [366, 208] width 587 height 330
drag, startPoint x: 83, startPoint y: 345, endPoint x: 183, endPoint y: 345, distance: 99.5
click at [183, 345] on video at bounding box center [366, 208] width 587 height 330
click at [153, 348] on span at bounding box center [154, 347] width 7 height 7
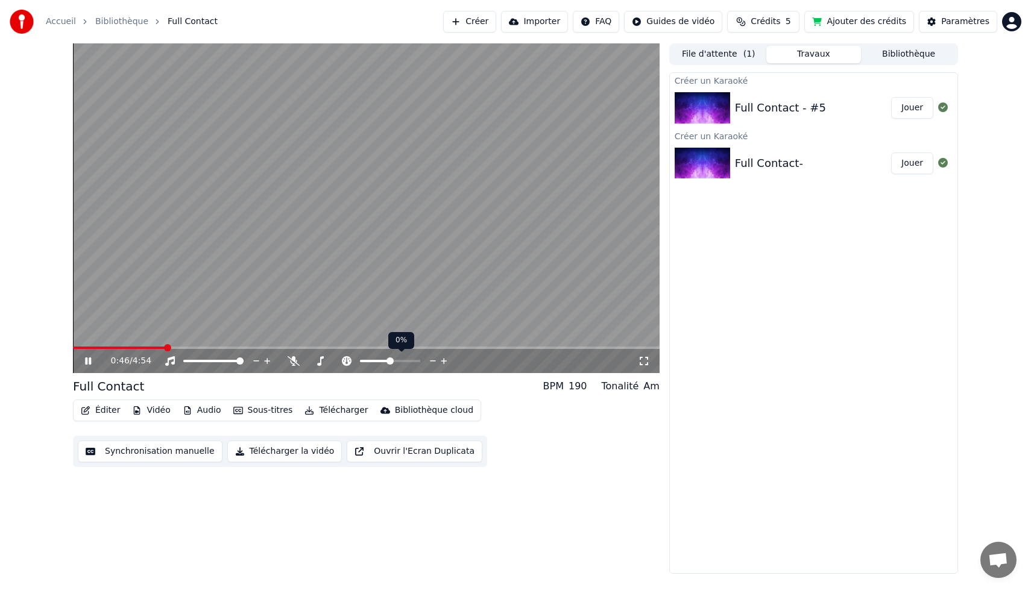
click at [433, 362] on icon at bounding box center [432, 361] width 11 height 12
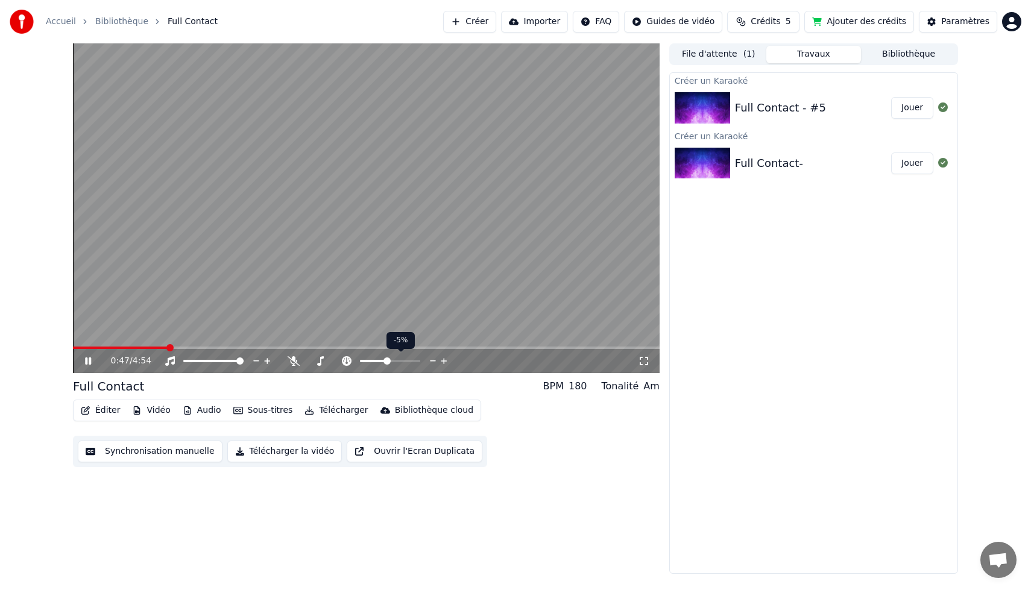
click at [433, 362] on icon at bounding box center [432, 361] width 11 height 12
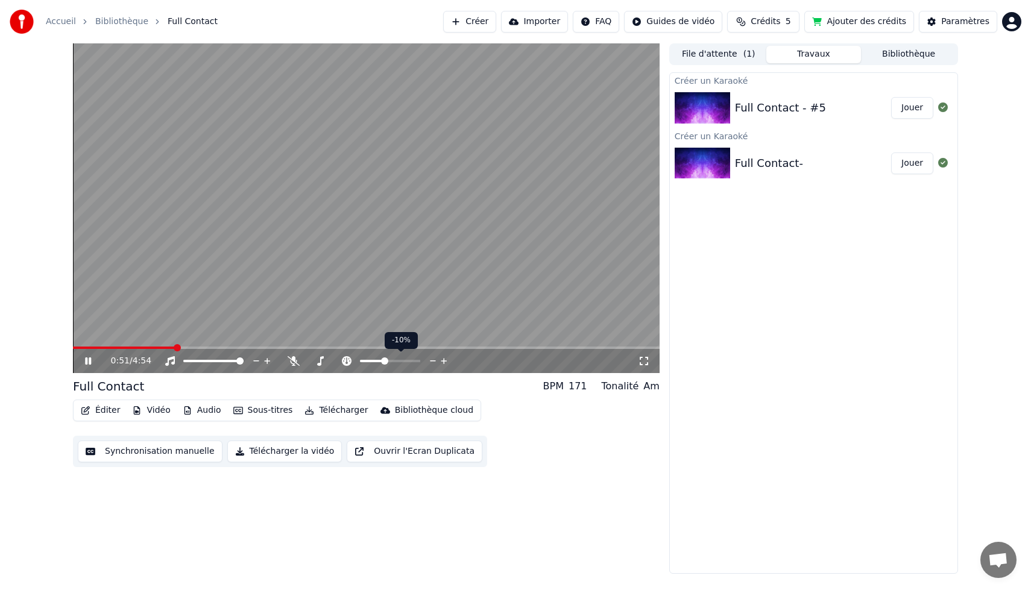
click at [444, 359] on icon at bounding box center [444, 361] width 6 height 6
click at [292, 362] on icon at bounding box center [294, 361] width 12 height 10
click at [337, 362] on span at bounding box center [336, 361] width 7 height 7
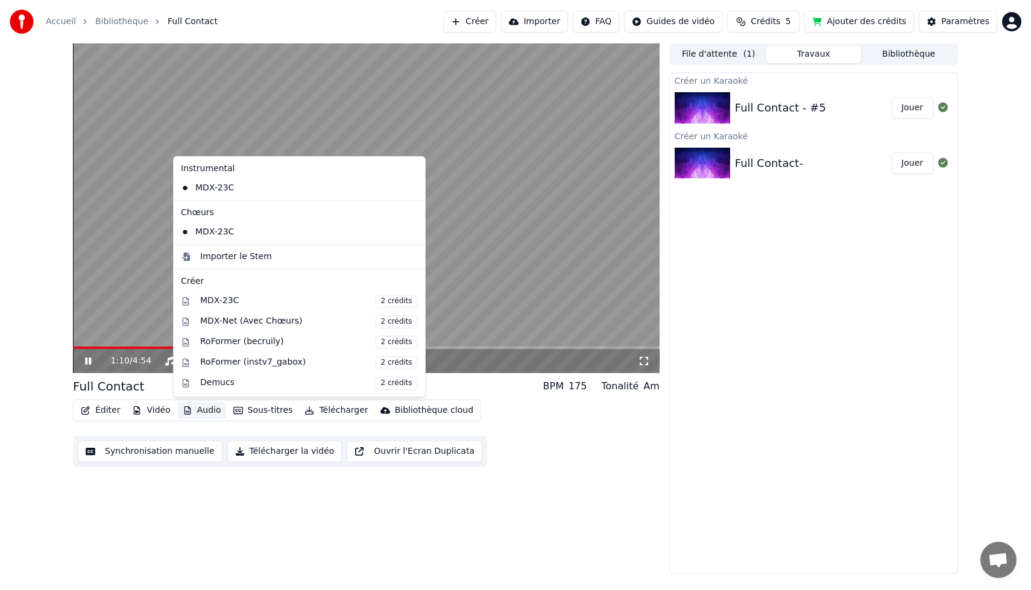
click at [204, 408] on button "Audio" at bounding box center [202, 410] width 48 height 17
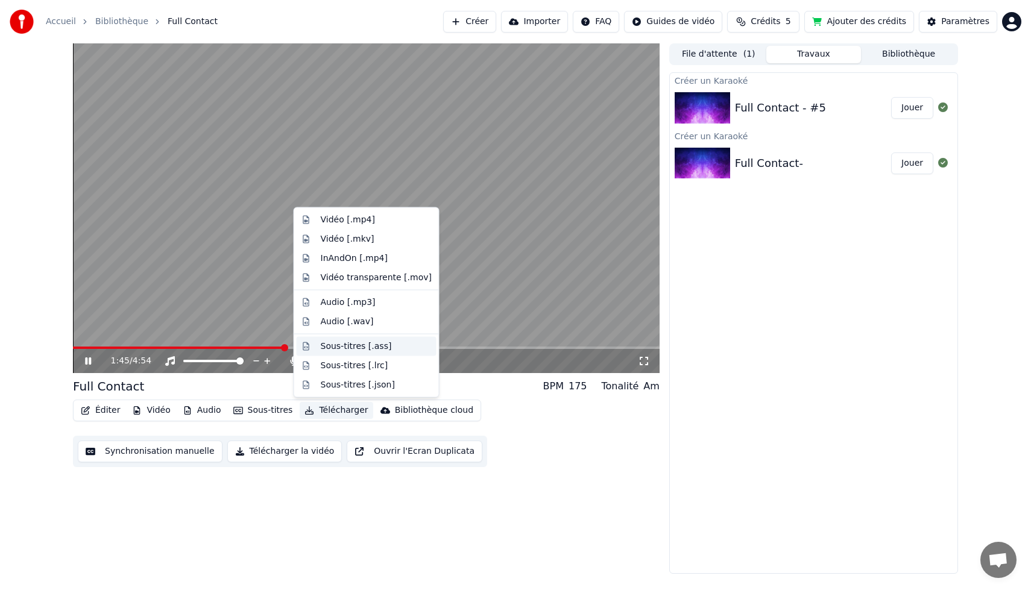
click at [320, 351] on div "Sous-titres [.ass]" at bounding box center [367, 345] width 140 height 19
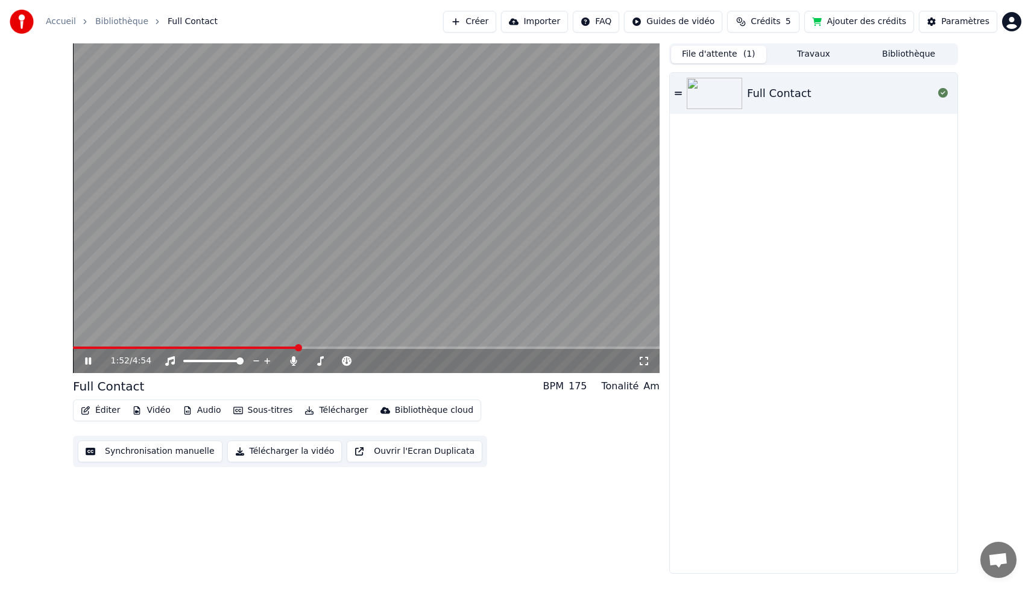
click at [726, 55] on button "File d'attente ( 1 )" at bounding box center [718, 54] width 95 height 17
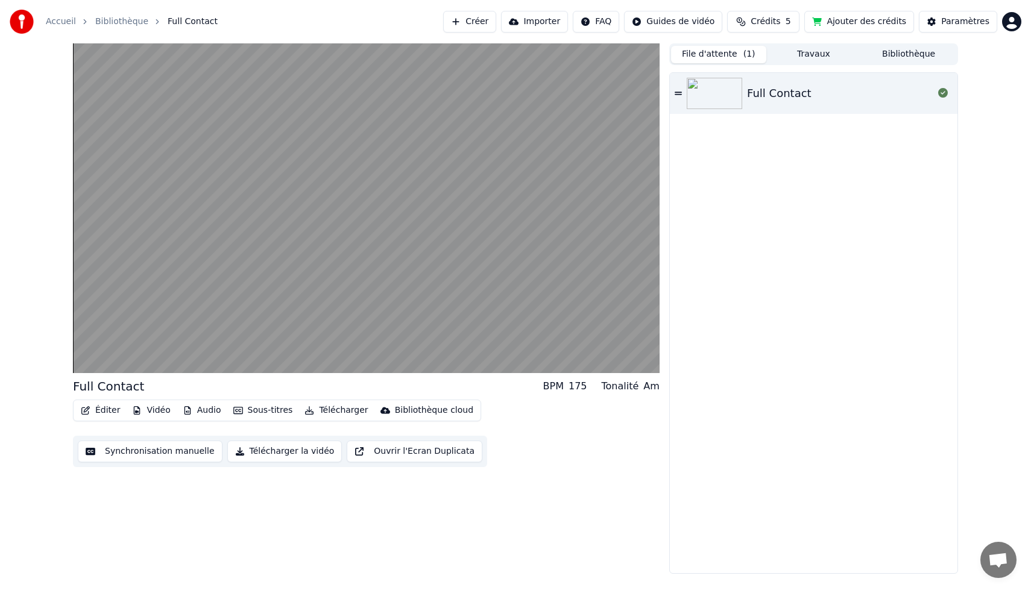
click at [830, 55] on button "Travaux" at bounding box center [813, 54] width 95 height 17
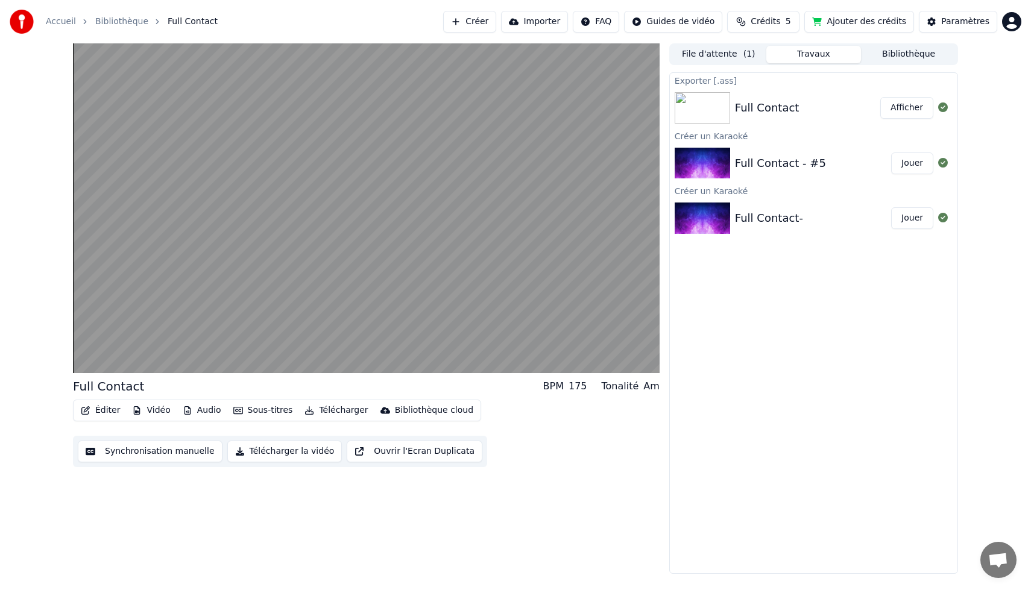
click at [901, 56] on button "Bibliothèque" at bounding box center [908, 54] width 95 height 17
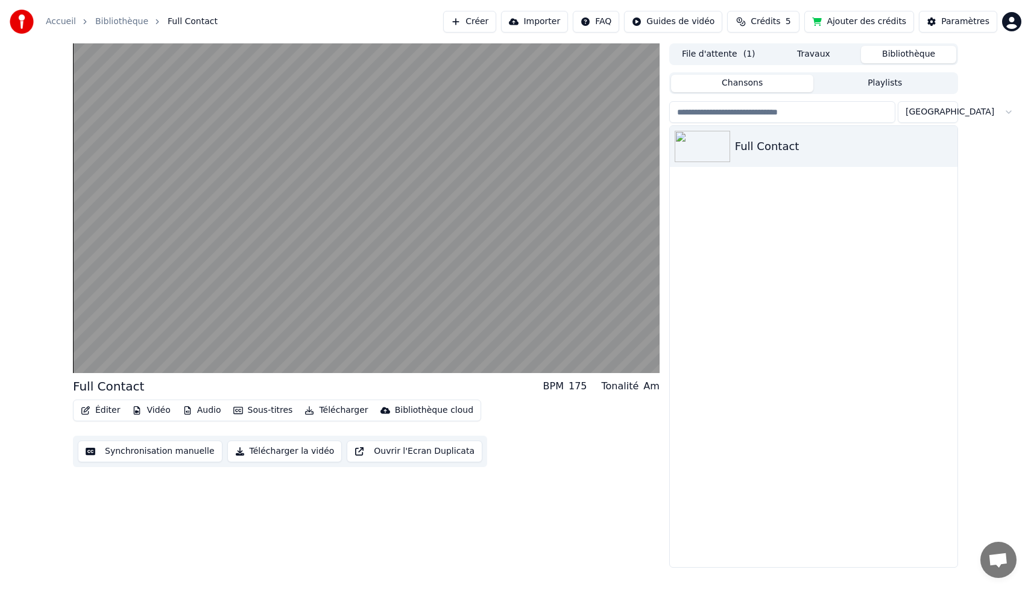
click at [150, 408] on button "Vidéo" at bounding box center [151, 410] width 48 height 17
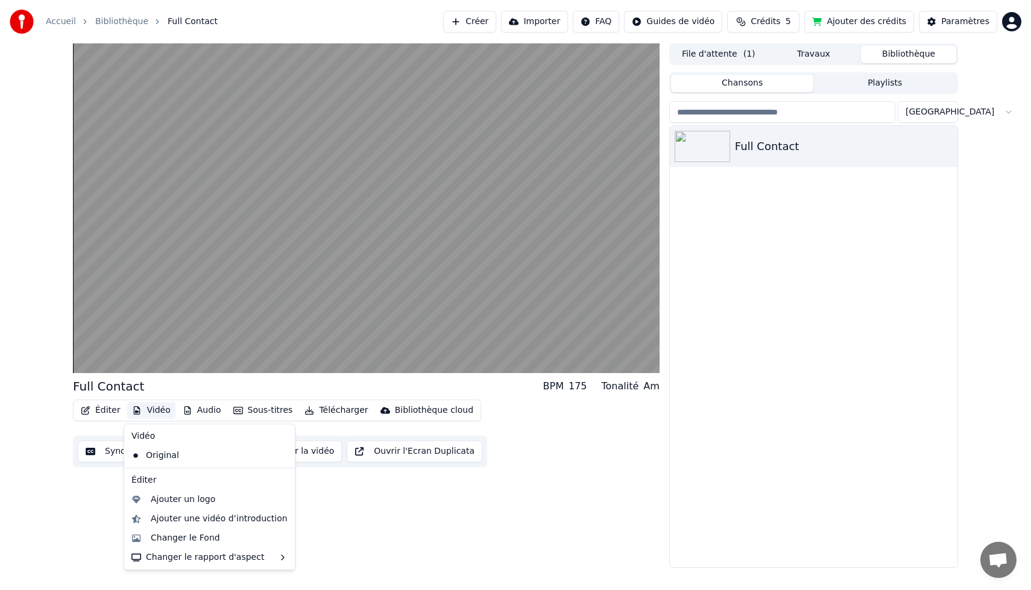
click at [376, 453] on button "Ouvrir l'Ecran Duplicata" at bounding box center [415, 452] width 136 height 22
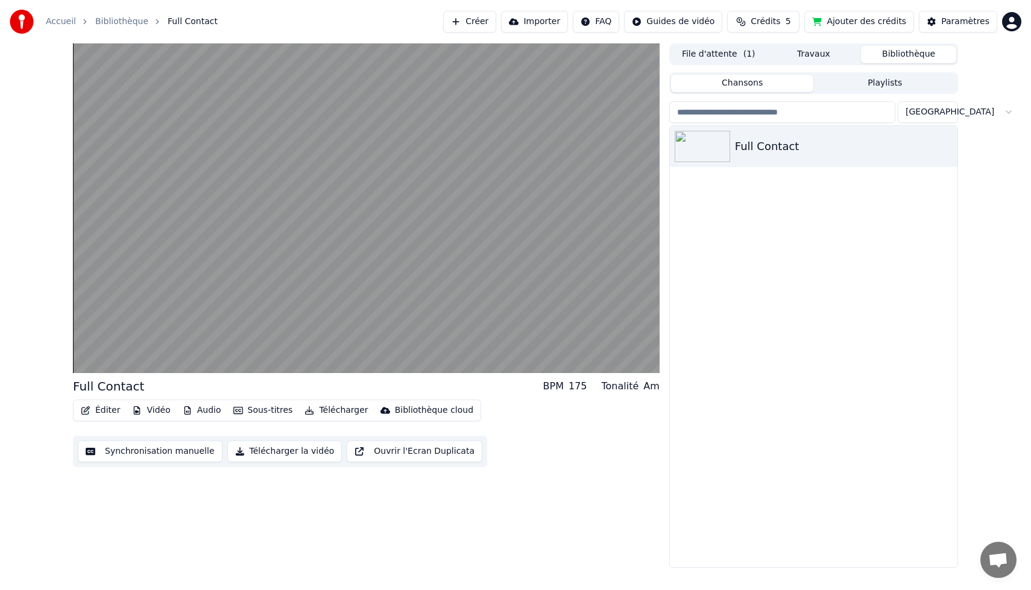
click at [200, 414] on button "Audio" at bounding box center [202, 410] width 48 height 17
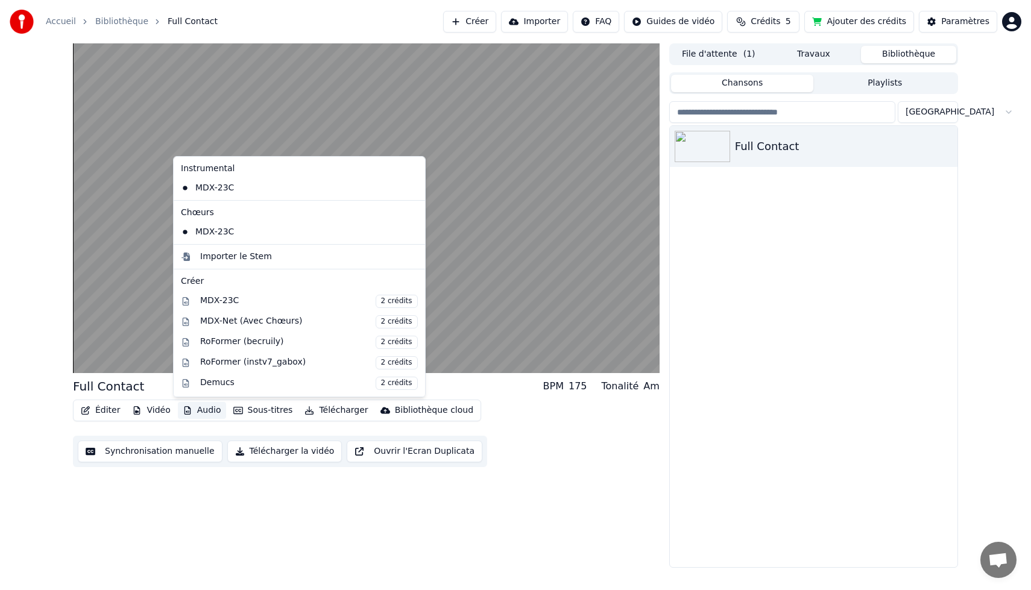
click at [189, 481] on div "Full Contact BPM 175 Tonalité Am Éditer Vidéo Audio Sous-titres Télécharger Bib…" at bounding box center [366, 305] width 587 height 525
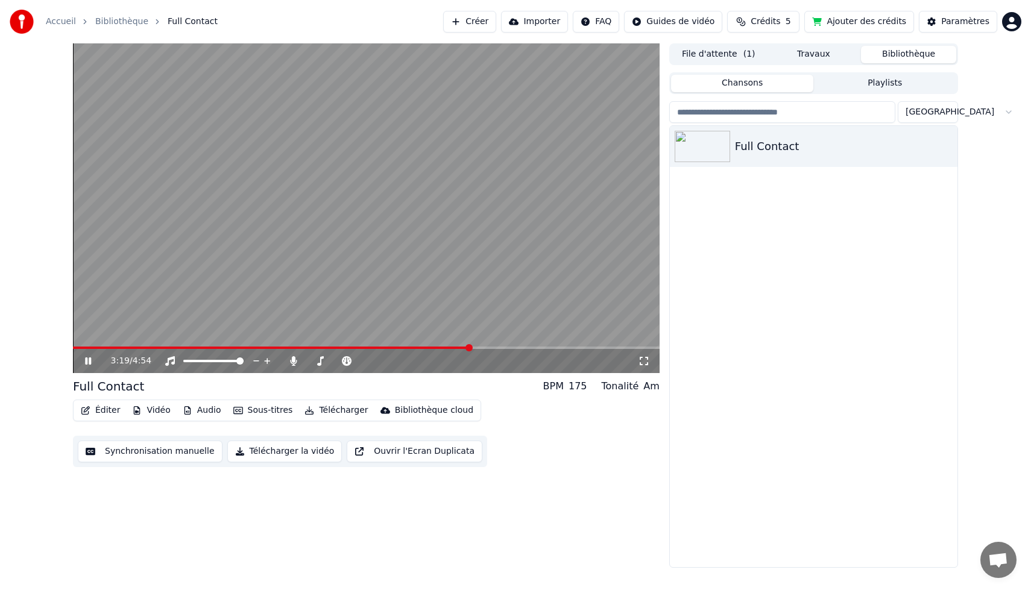
click at [654, 386] on div "Am" at bounding box center [651, 386] width 16 height 14
click at [364, 360] on span at bounding box center [363, 361] width 7 height 7
click at [307, 362] on span at bounding box center [310, 361] width 7 height 7
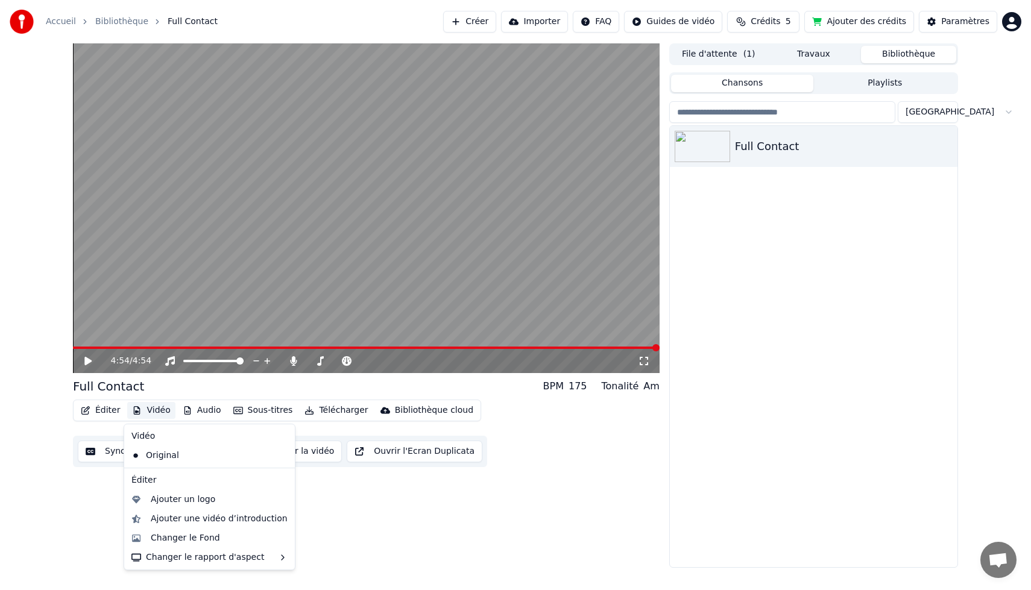
click at [162, 411] on button "Vidéo" at bounding box center [151, 410] width 48 height 17
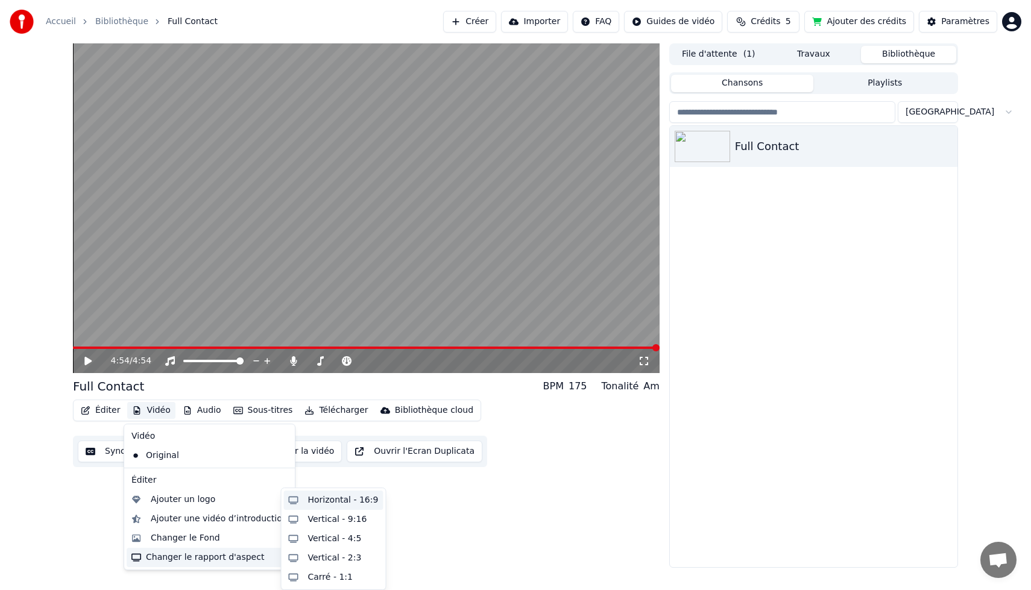
click at [368, 502] on div "Horizontal - 16:9" at bounding box center [343, 500] width 71 height 12
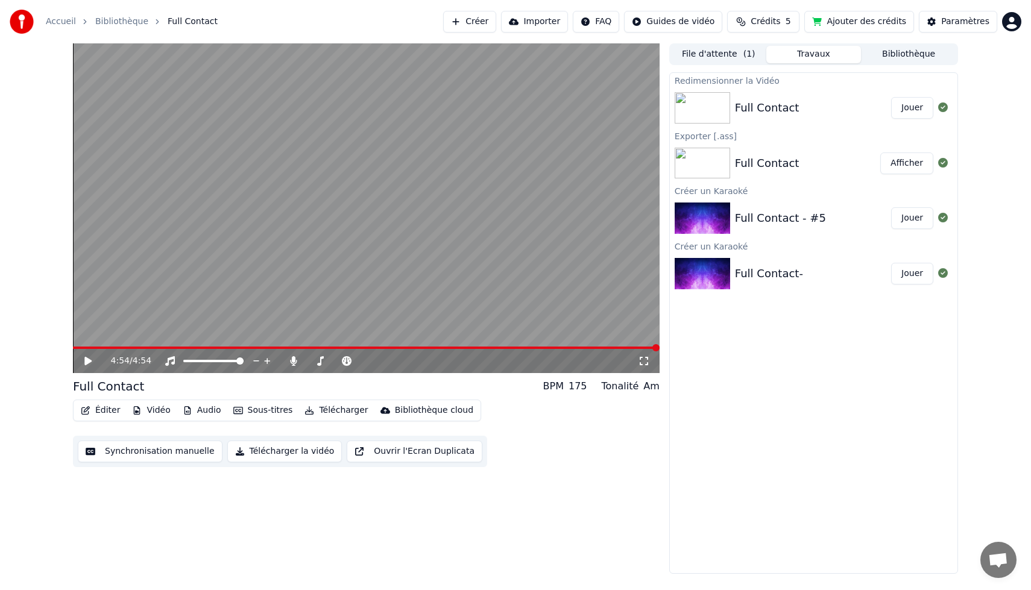
click at [900, 110] on button "Jouer" at bounding box center [912, 108] width 42 height 22
click at [89, 361] on icon at bounding box center [88, 361] width 6 height 7
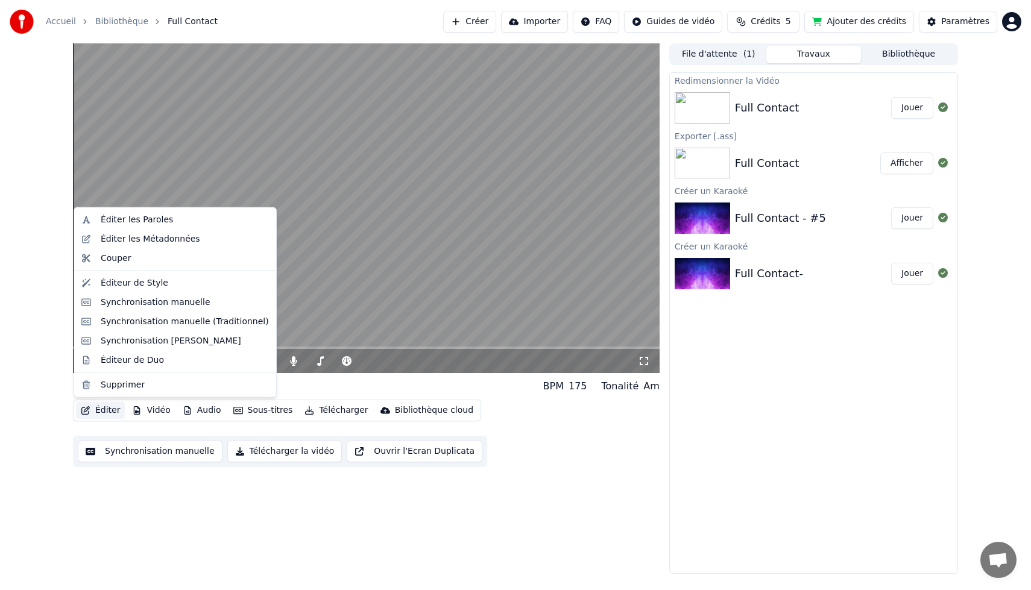
click at [110, 409] on button "Éditer" at bounding box center [100, 410] width 49 height 17
click at [116, 362] on div "Éditeur de Duo" at bounding box center [132, 360] width 63 height 12
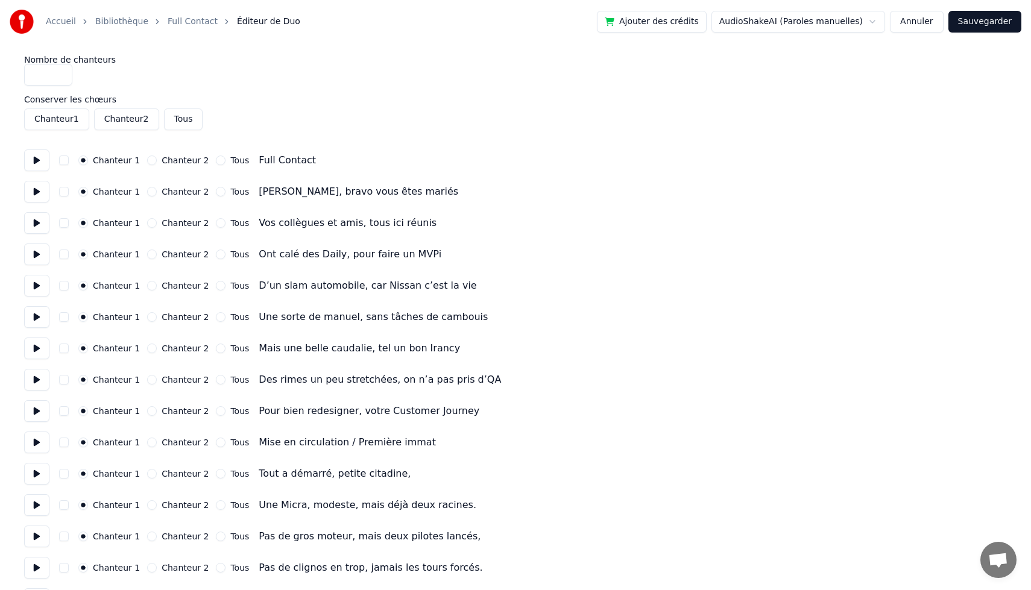
click at [922, 16] on button "Annuler" at bounding box center [916, 22] width 53 height 22
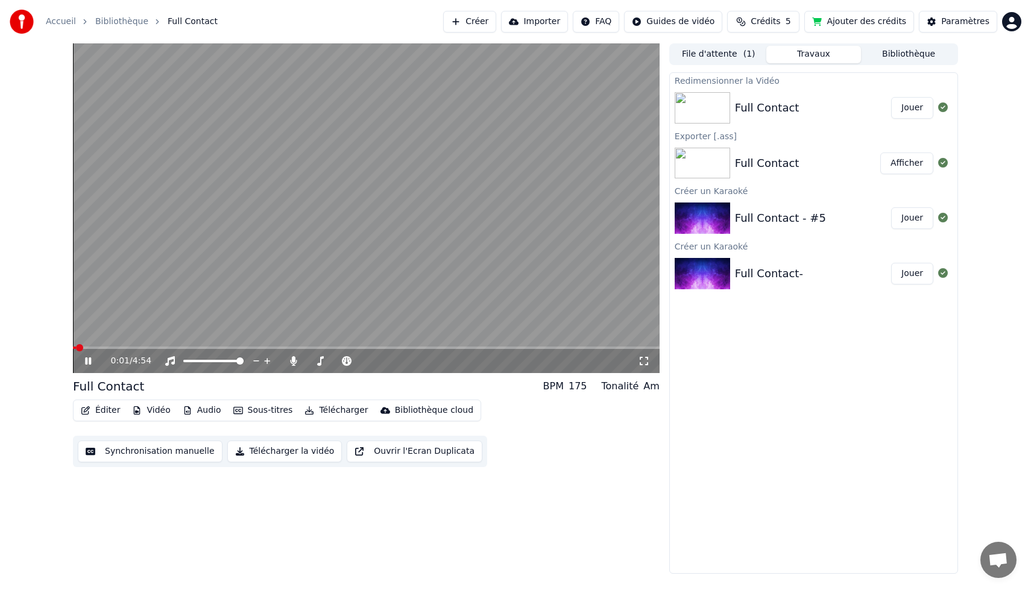
click at [88, 362] on icon at bounding box center [97, 361] width 28 height 10
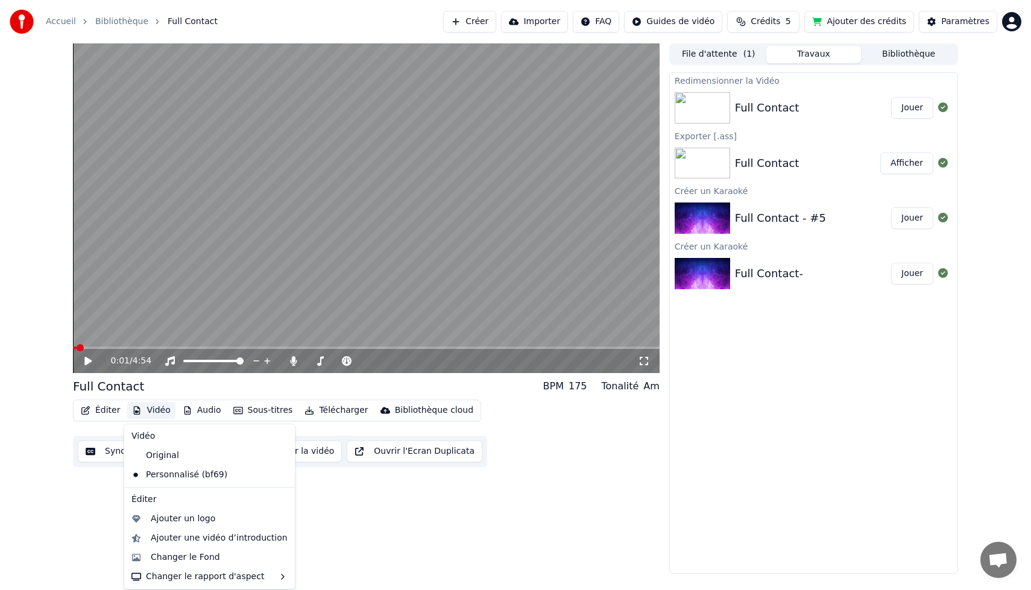
click at [161, 411] on button "Vidéo" at bounding box center [151, 410] width 48 height 17
click at [170, 518] on div "Ajouter un logo" at bounding box center [183, 519] width 65 height 12
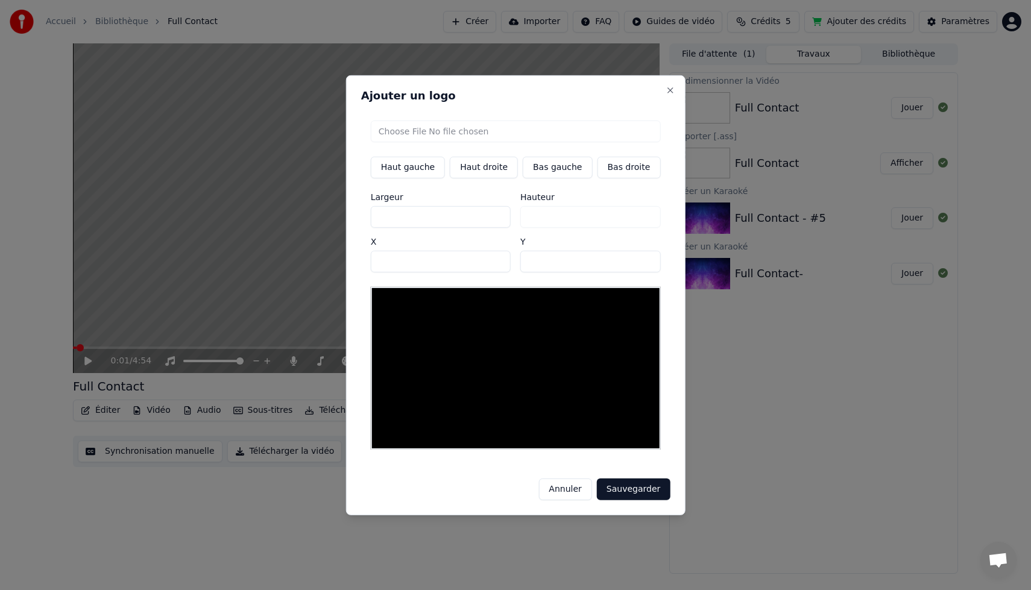
click at [398, 136] on input "file" at bounding box center [516, 131] width 290 height 22
type input "**********"
click at [621, 488] on button "Sauvegarder" at bounding box center [633, 490] width 73 height 22
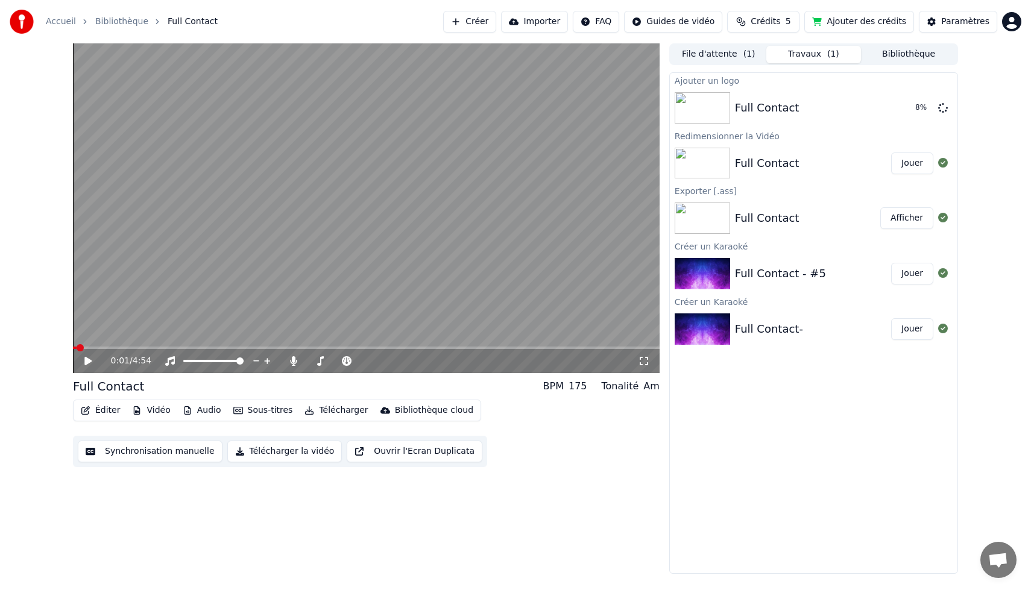
click at [93, 359] on icon at bounding box center [97, 361] width 28 height 10
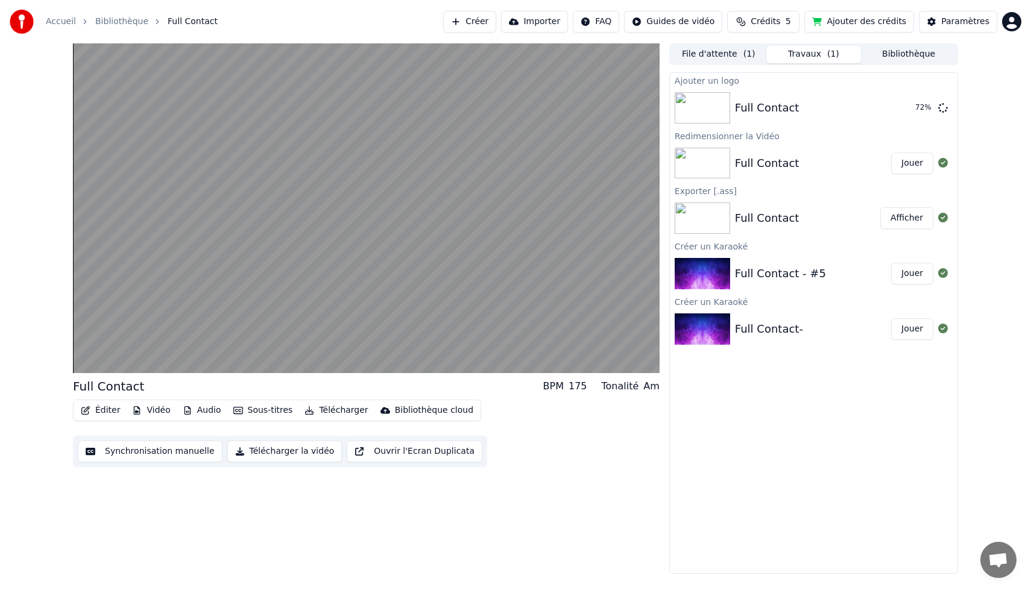
click at [207, 411] on button "Audio" at bounding box center [202, 410] width 48 height 17
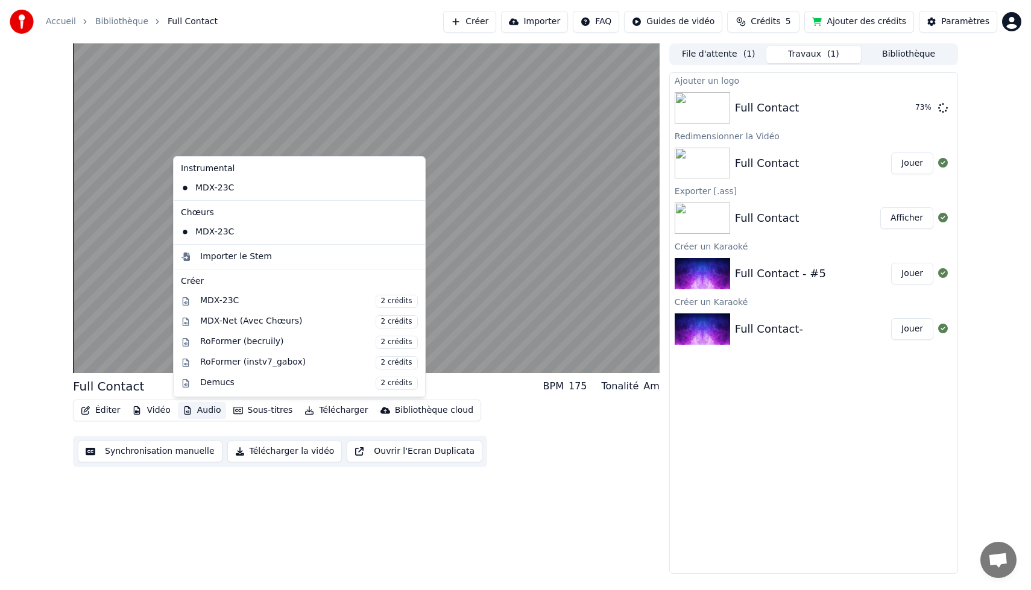
click at [223, 538] on div "Full Contact BPM 175 Tonalité Am Éditer Vidéo Audio Sous-titres Télécharger Bib…" at bounding box center [366, 308] width 587 height 531
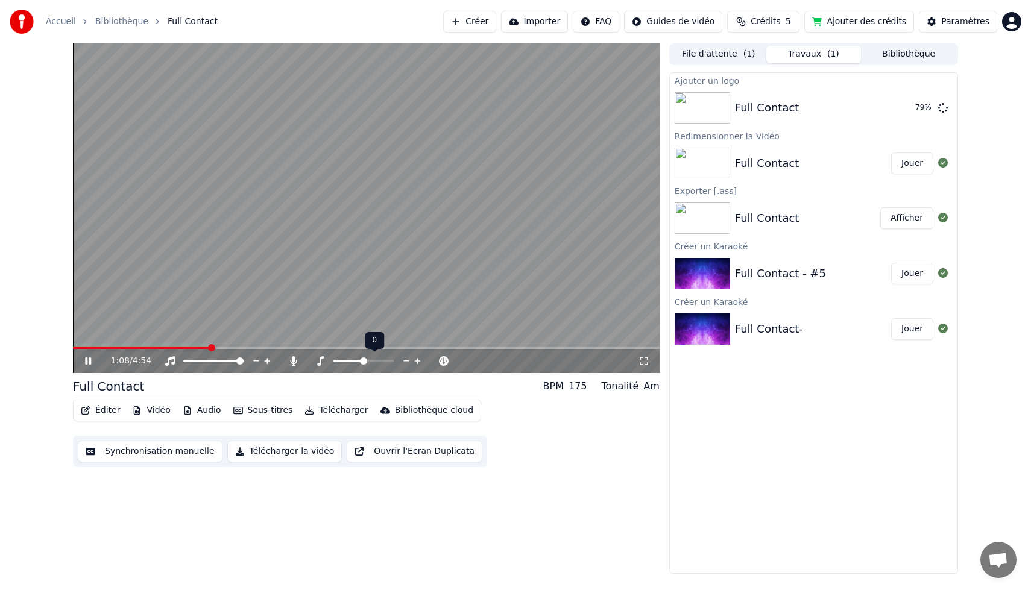
click at [361, 361] on span at bounding box center [363, 361] width 7 height 7
click at [340, 362] on span at bounding box center [339, 361] width 7 height 7
click at [642, 354] on div "2:05 / 4:54" at bounding box center [366, 361] width 587 height 24
click at [645, 364] on icon at bounding box center [644, 361] width 12 height 10
click at [900, 111] on button "Jouer" at bounding box center [912, 108] width 42 height 22
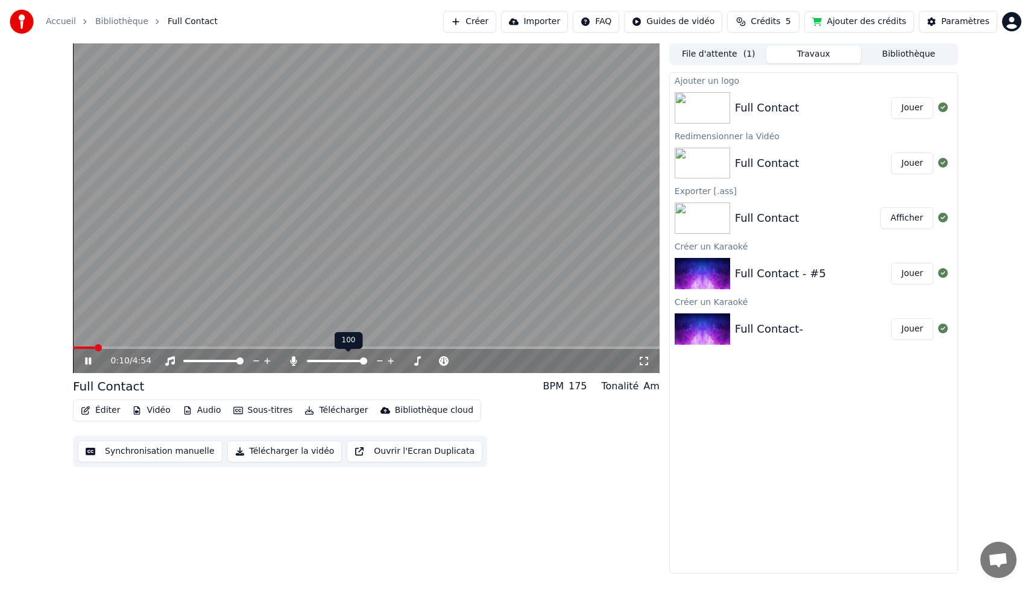
click at [367, 358] on span at bounding box center [363, 361] width 7 height 7
click at [329, 361] on span at bounding box center [330, 361] width 7 height 7
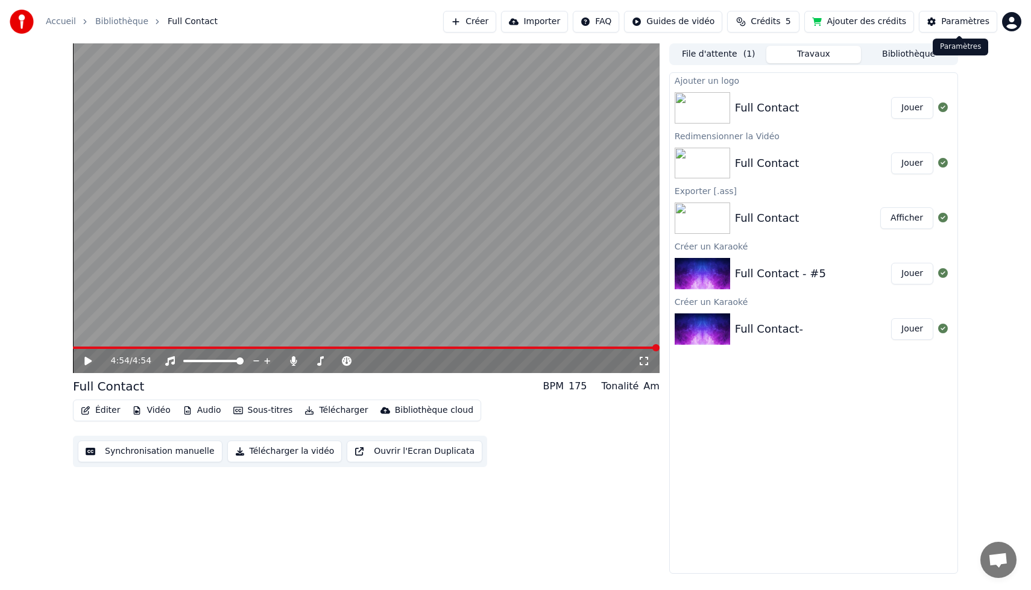
click at [945, 24] on div "Paramètres" at bounding box center [965, 22] width 48 height 12
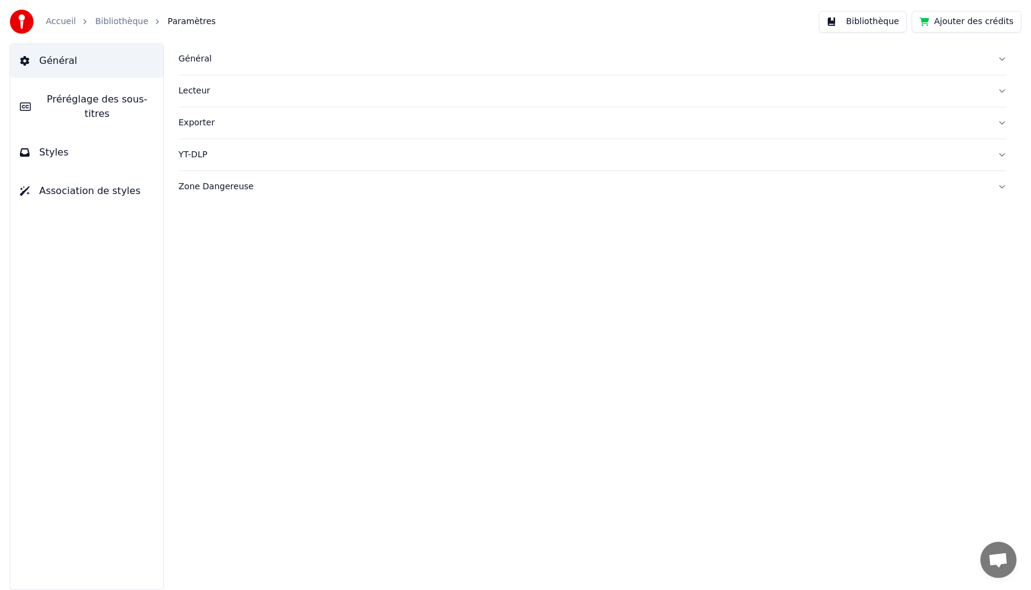
click at [864, 19] on button "Bibliothèque" at bounding box center [863, 22] width 88 height 22
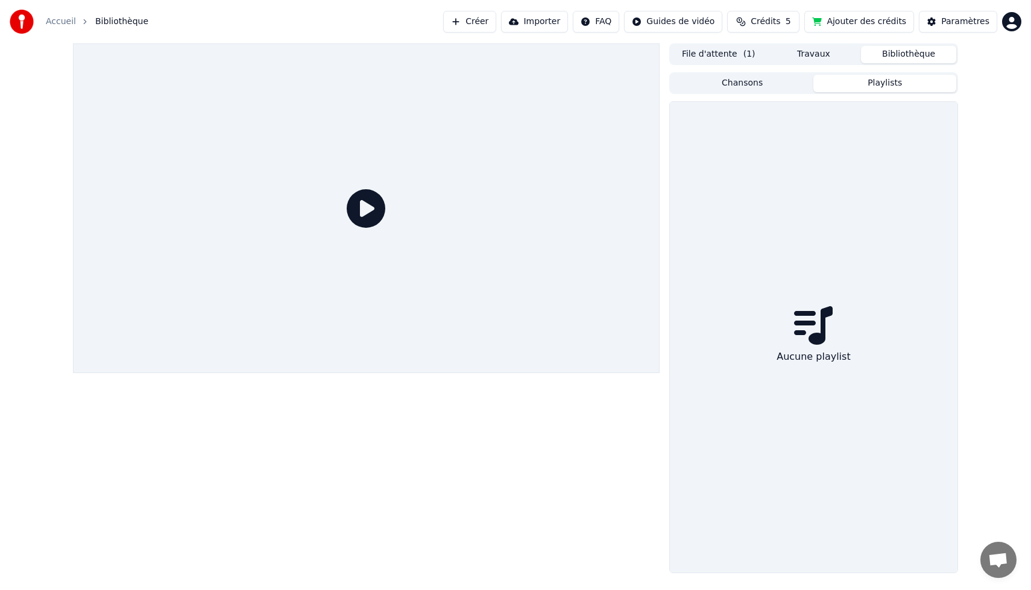
click at [855, 84] on button "Playlists" at bounding box center [884, 83] width 143 height 17
click at [781, 81] on button "Chansons" at bounding box center [742, 83] width 143 height 17
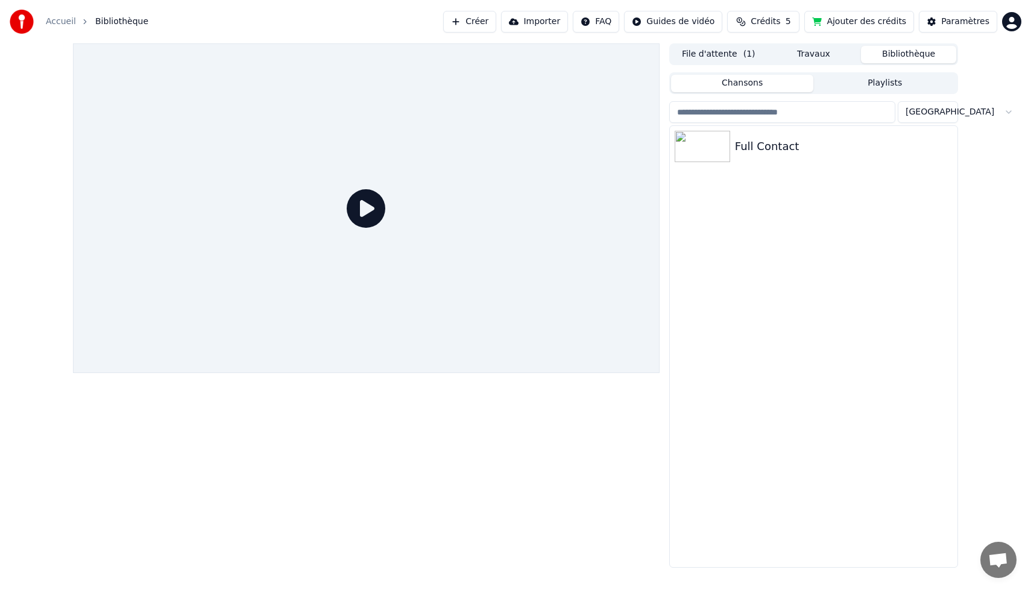
click at [102, 20] on span "Bibliothèque" at bounding box center [121, 22] width 53 height 12
click at [56, 23] on link "Accueil" at bounding box center [61, 22] width 30 height 12
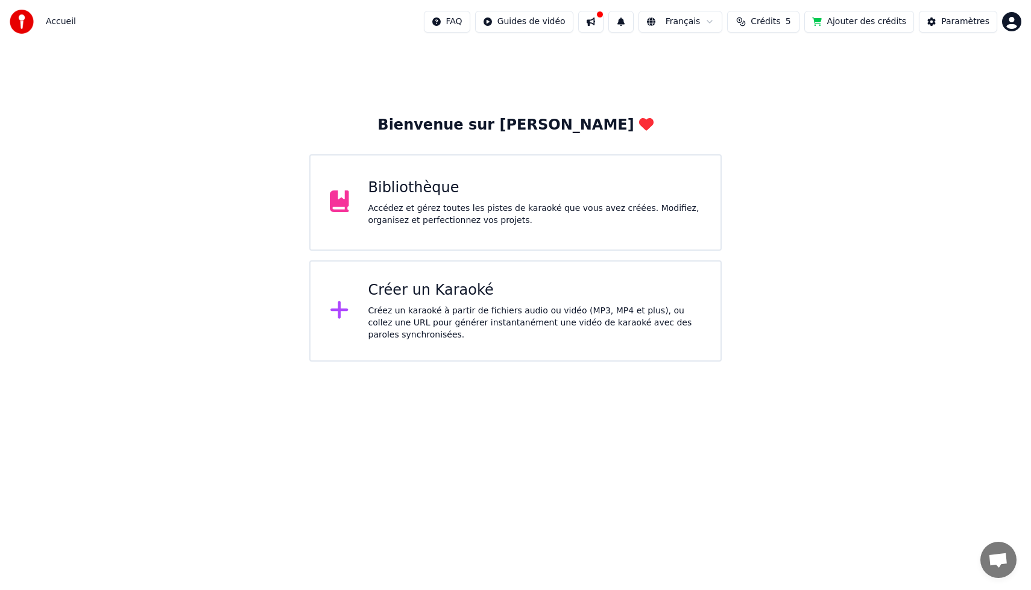
click at [370, 192] on div "Bibliothèque" at bounding box center [534, 187] width 333 height 19
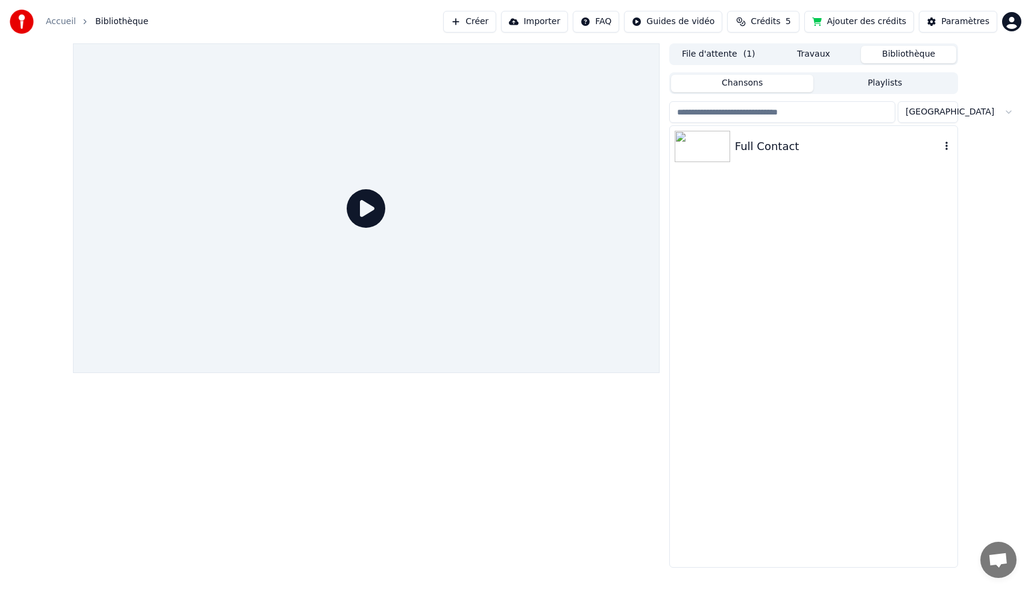
click at [807, 150] on div "Full Contact" at bounding box center [838, 146] width 206 height 17
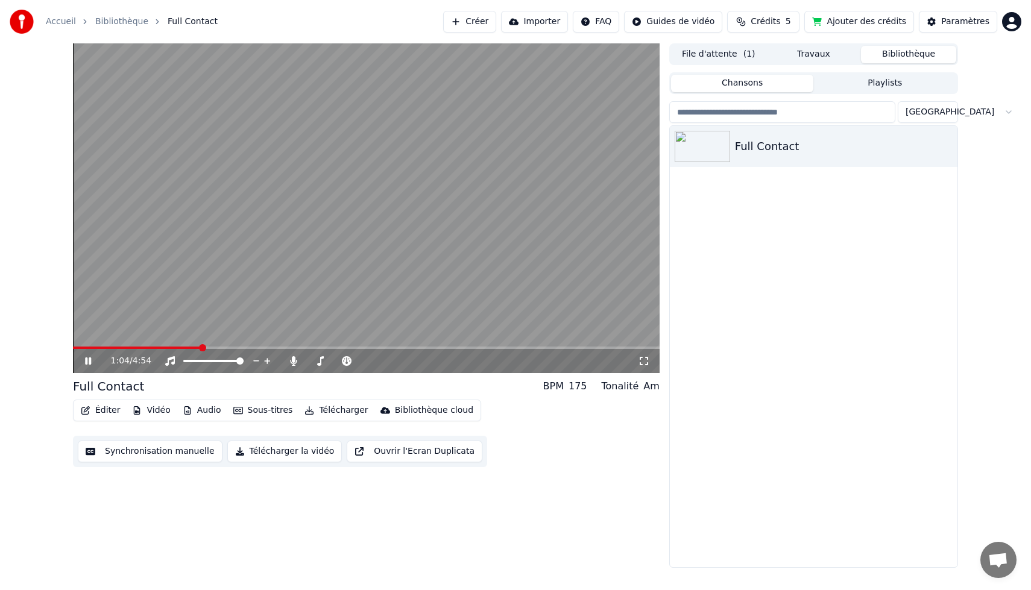
click at [200, 347] on span at bounding box center [366, 348] width 587 height 2
click at [308, 359] on span at bounding box center [311, 361] width 7 height 7
click at [310, 362] on span at bounding box center [313, 361] width 7 height 7
click at [388, 362] on span at bounding box center [389, 361] width 7 height 7
click at [89, 361] on icon at bounding box center [87, 361] width 7 height 8
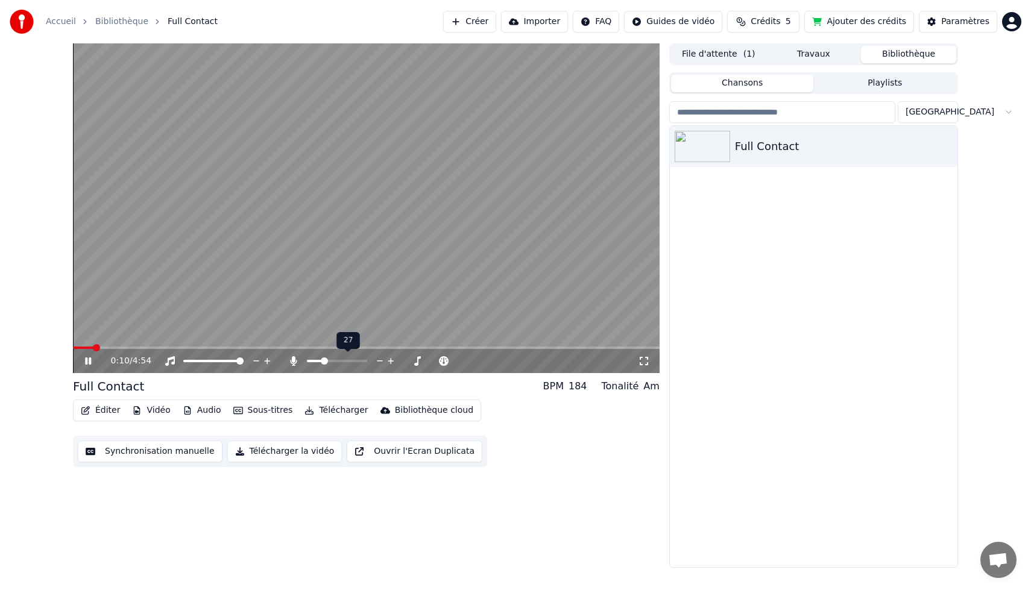
click at [322, 362] on span at bounding box center [324, 361] width 7 height 7
click at [244, 365] on span at bounding box center [239, 361] width 7 height 7
click at [389, 365] on span at bounding box center [389, 361] width 7 height 7
click at [646, 364] on icon at bounding box center [644, 361] width 12 height 10
click at [342, 359] on span at bounding box center [341, 361] width 7 height 7
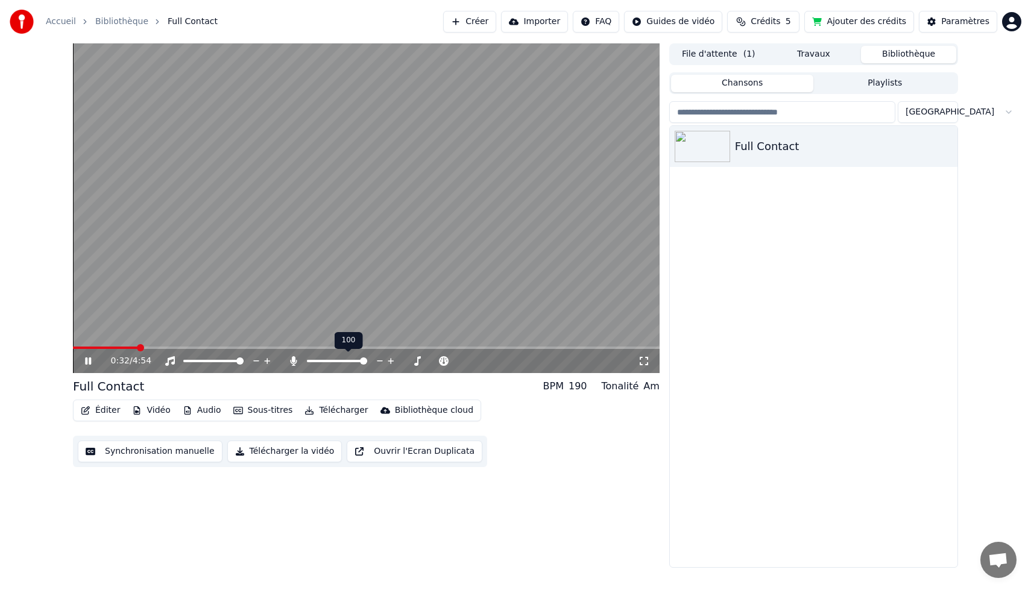
click at [367, 365] on span at bounding box center [363, 361] width 7 height 7
click at [241, 348] on span at bounding box center [366, 348] width 587 height 2
click at [241, 348] on span at bounding box center [162, 348] width 178 height 2
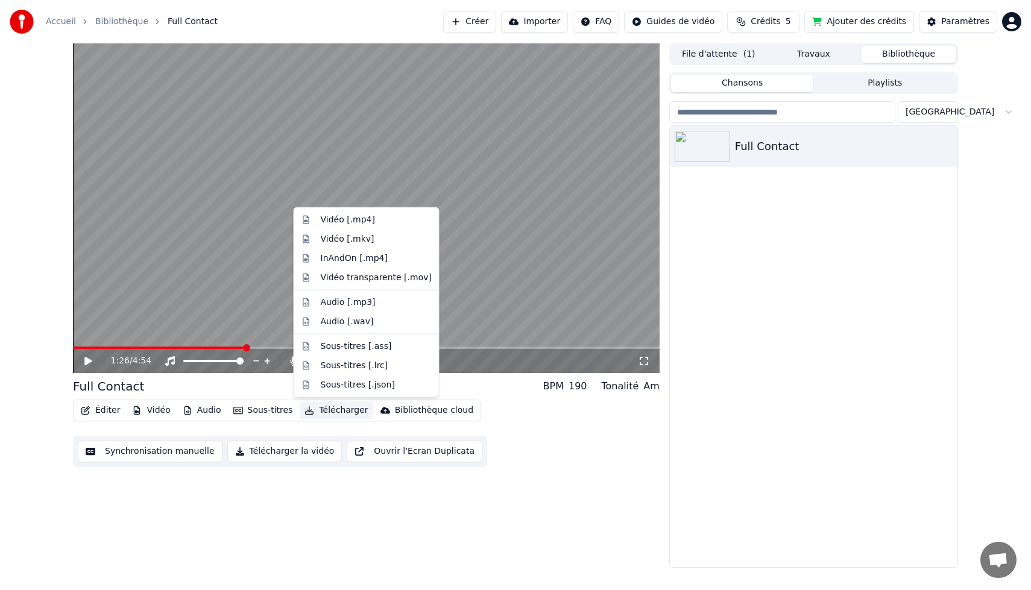
click at [336, 410] on button "Télécharger" at bounding box center [336, 410] width 73 height 17
click at [339, 216] on div "Vidéo [.mp4]" at bounding box center [348, 220] width 54 height 12
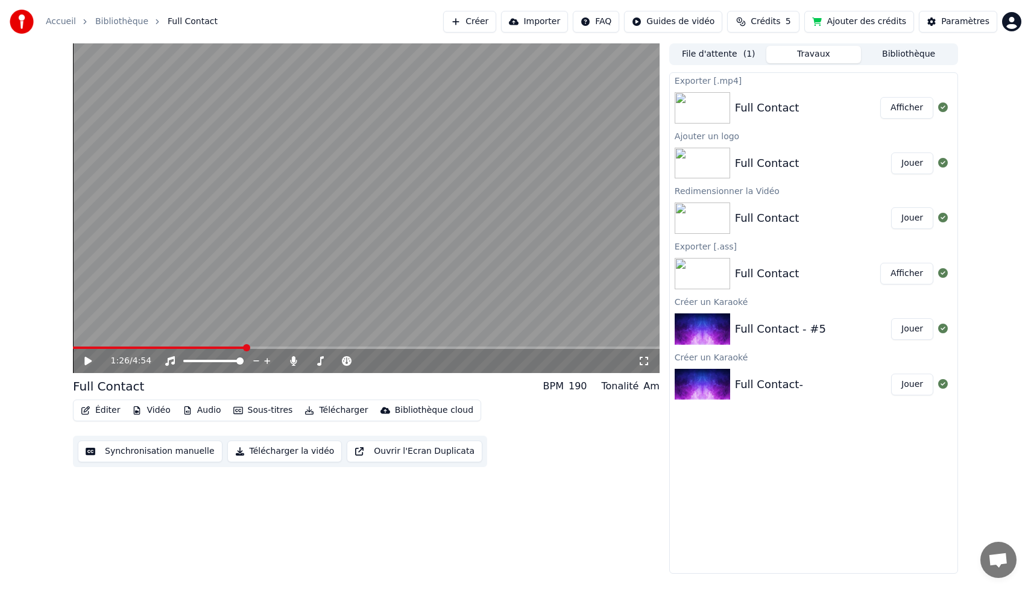
click at [915, 110] on button "Afficher" at bounding box center [906, 108] width 53 height 22
click at [702, 333] on img at bounding box center [702, 329] width 55 height 31
click at [317, 361] on span at bounding box center [319, 361] width 7 height 7
click at [310, 364] on span at bounding box center [313, 361] width 7 height 7
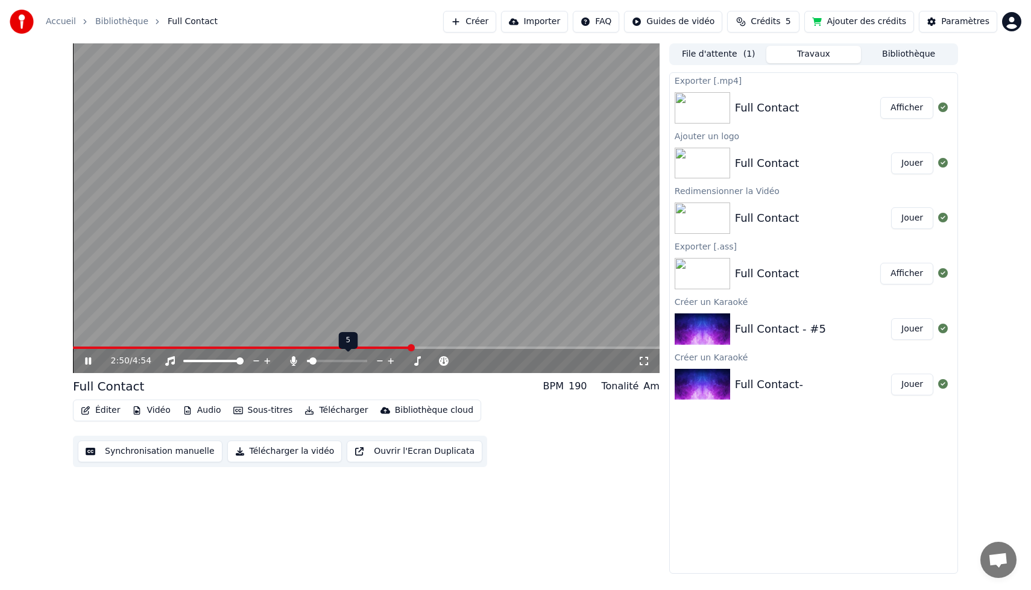
click at [309, 360] on span at bounding box center [312, 361] width 7 height 7
click at [315, 362] on span at bounding box center [317, 361] width 7 height 7
click at [337, 411] on button "Télécharger" at bounding box center [336, 410] width 73 height 17
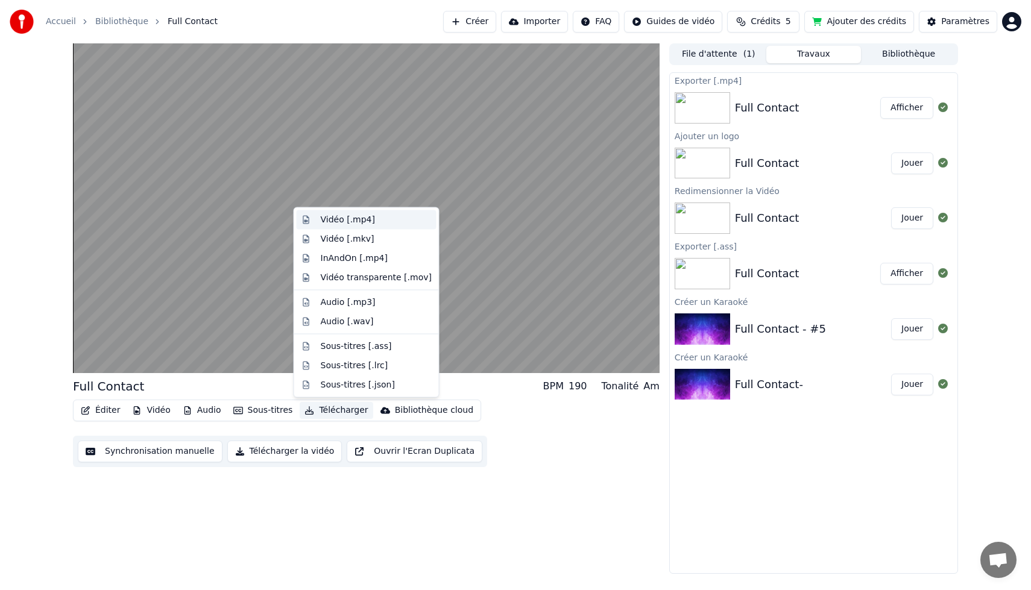
click at [353, 219] on div "Vidéo [.mp4]" at bounding box center [348, 220] width 54 height 12
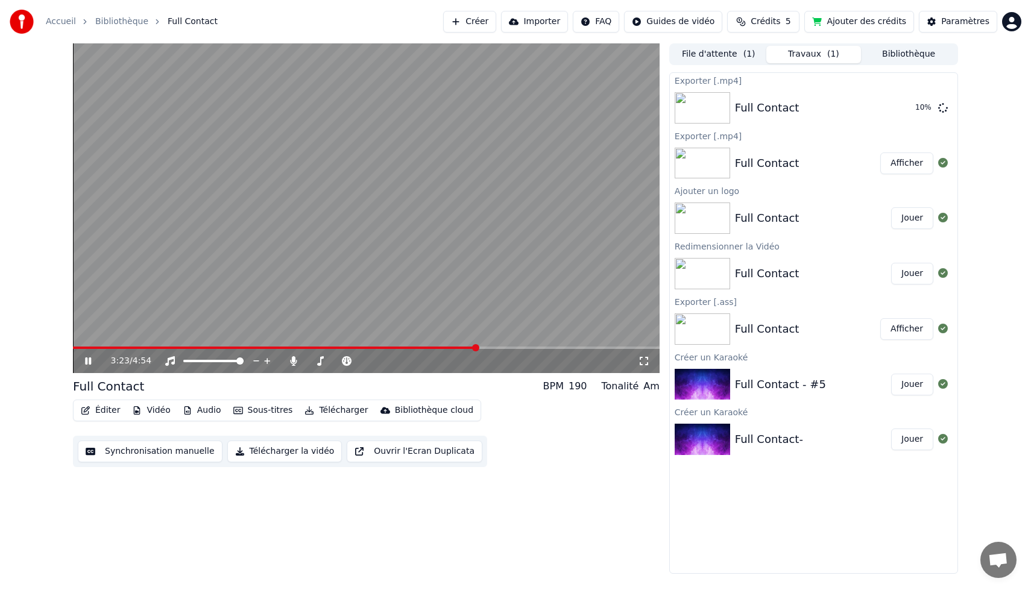
click at [89, 363] on icon at bounding box center [88, 361] width 6 height 7
click at [891, 109] on button "Afficher" at bounding box center [906, 108] width 53 height 22
click at [909, 106] on button "Afficher" at bounding box center [906, 108] width 53 height 22
click at [307, 359] on span at bounding box center [310, 361] width 7 height 7
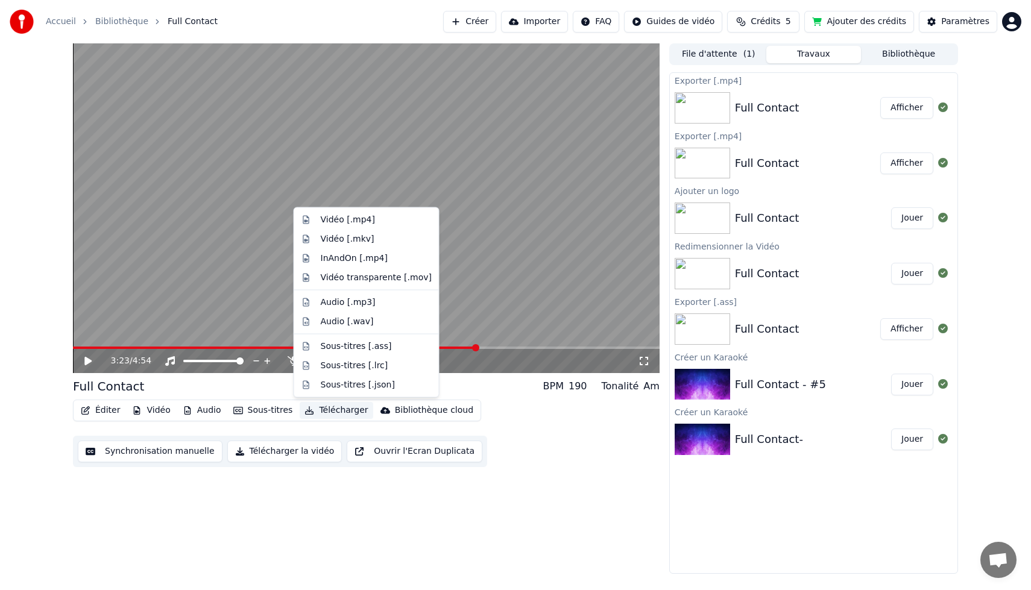
click at [351, 411] on button "Télécharger" at bounding box center [336, 410] width 73 height 17
click at [354, 218] on div "Vidéo [.mp4]" at bounding box center [348, 220] width 54 height 12
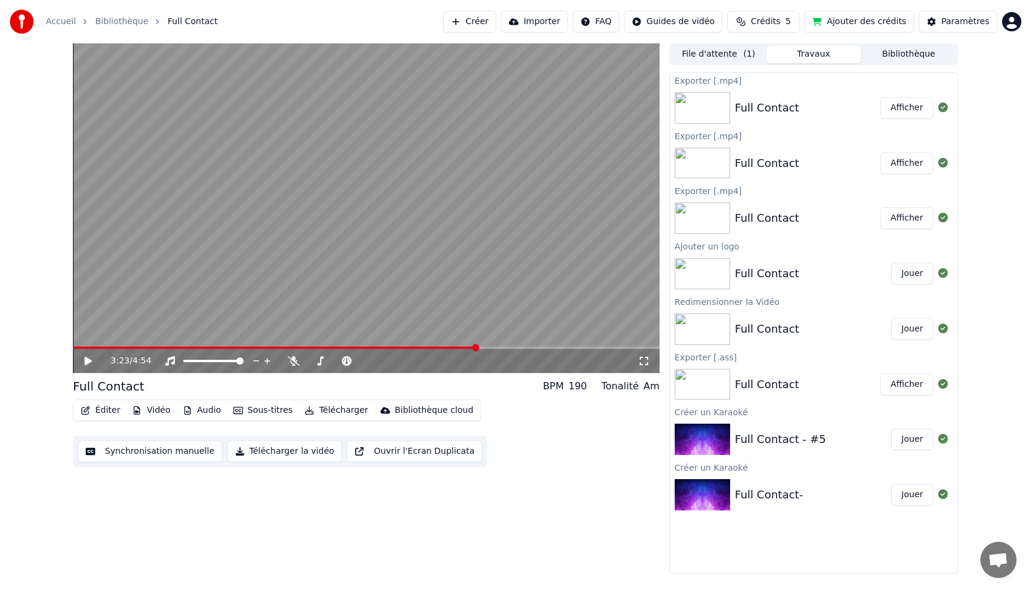
click at [903, 110] on button "Afficher" at bounding box center [906, 108] width 53 height 22
click at [1008, 17] on html "Accueil Bibliothèque Full Contact Créer Importer FAQ Guides de vidéo Crédits 5 …" at bounding box center [515, 295] width 1031 height 590
click at [1016, 225] on html "Accueil Bibliothèque Full Contact Créer Importer FAQ Guides de vidéo Crédits 5 …" at bounding box center [515, 295] width 1031 height 590
